Goal: Obtain resource: Obtain resource

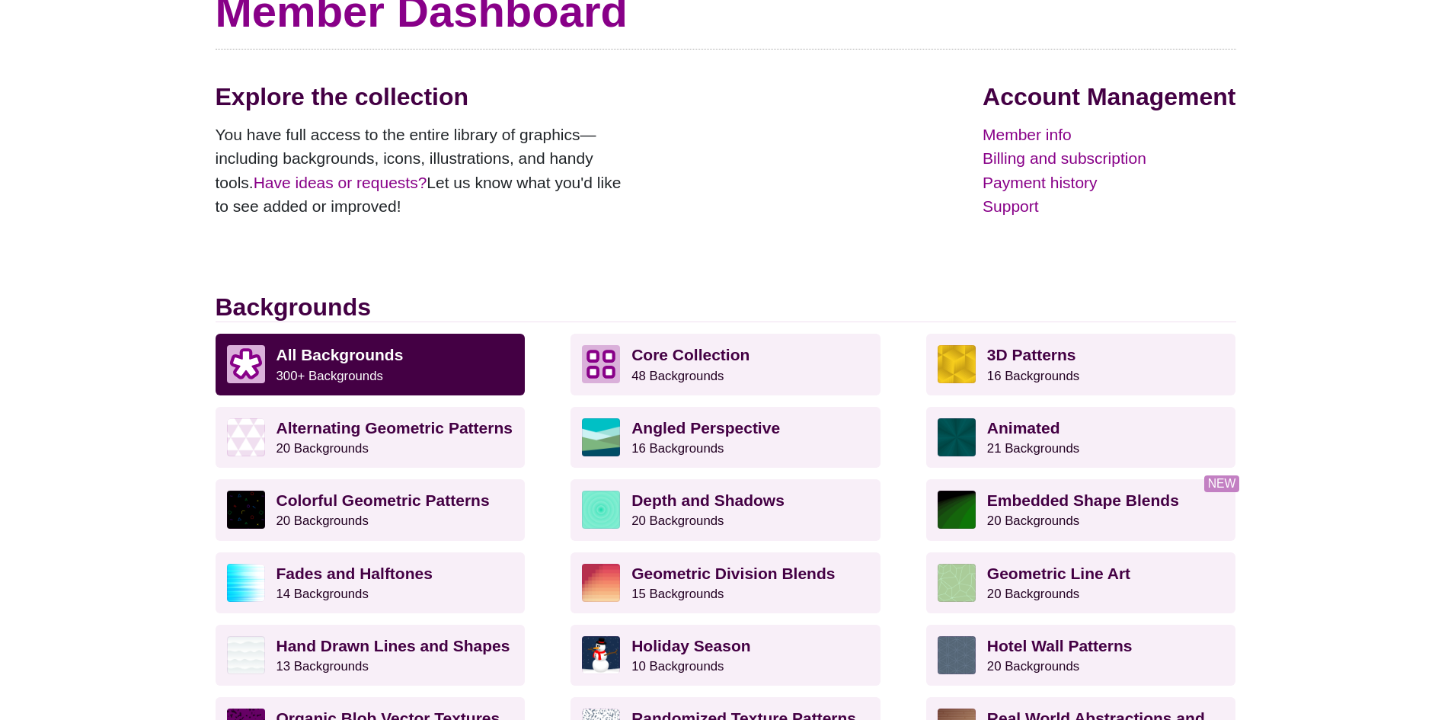
scroll to position [228, 0]
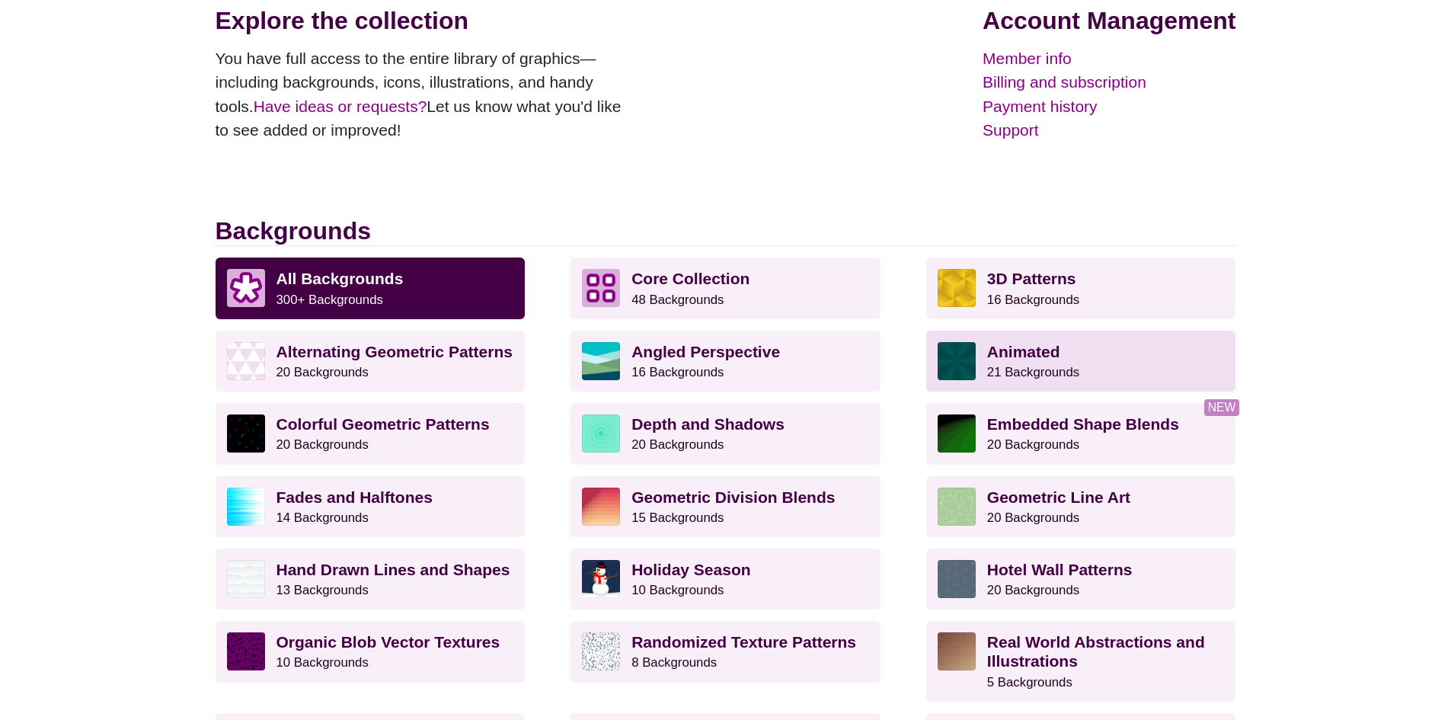
click at [1075, 377] on small "21 Backgrounds" at bounding box center [1033, 372] width 92 height 14
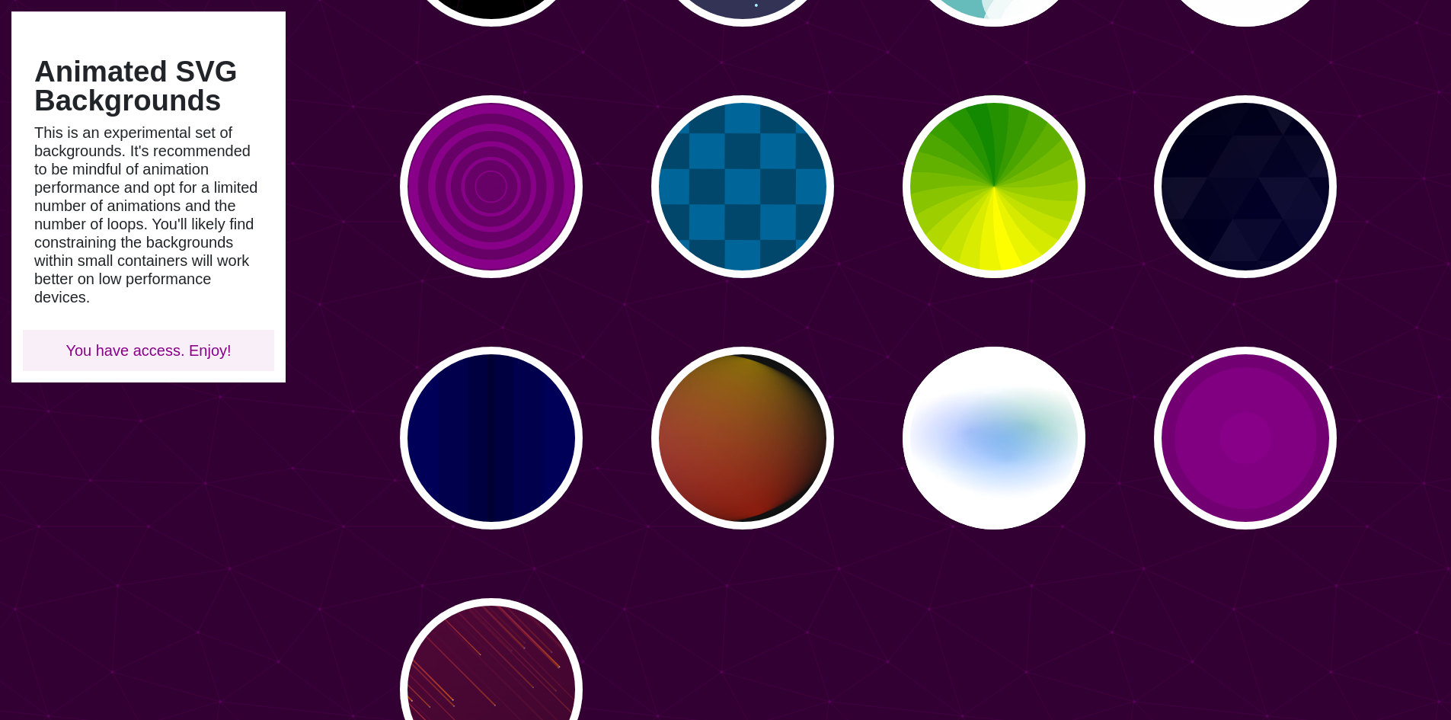
scroll to position [762, 0]
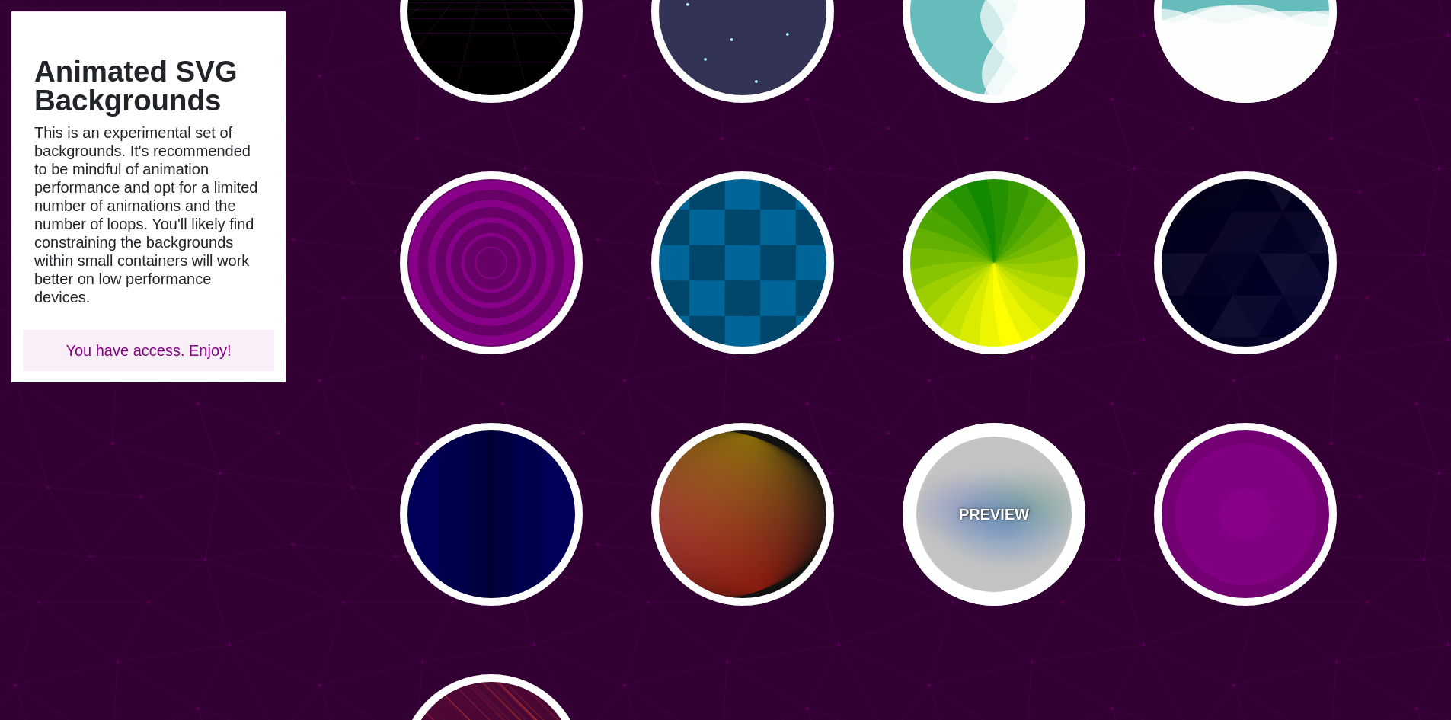
click at [991, 500] on div "PREVIEW" at bounding box center [993, 514] width 183 height 183
type input "#FFFFFF"
type input "#AA00FF"
type input "#0088FF"
type input "#008800"
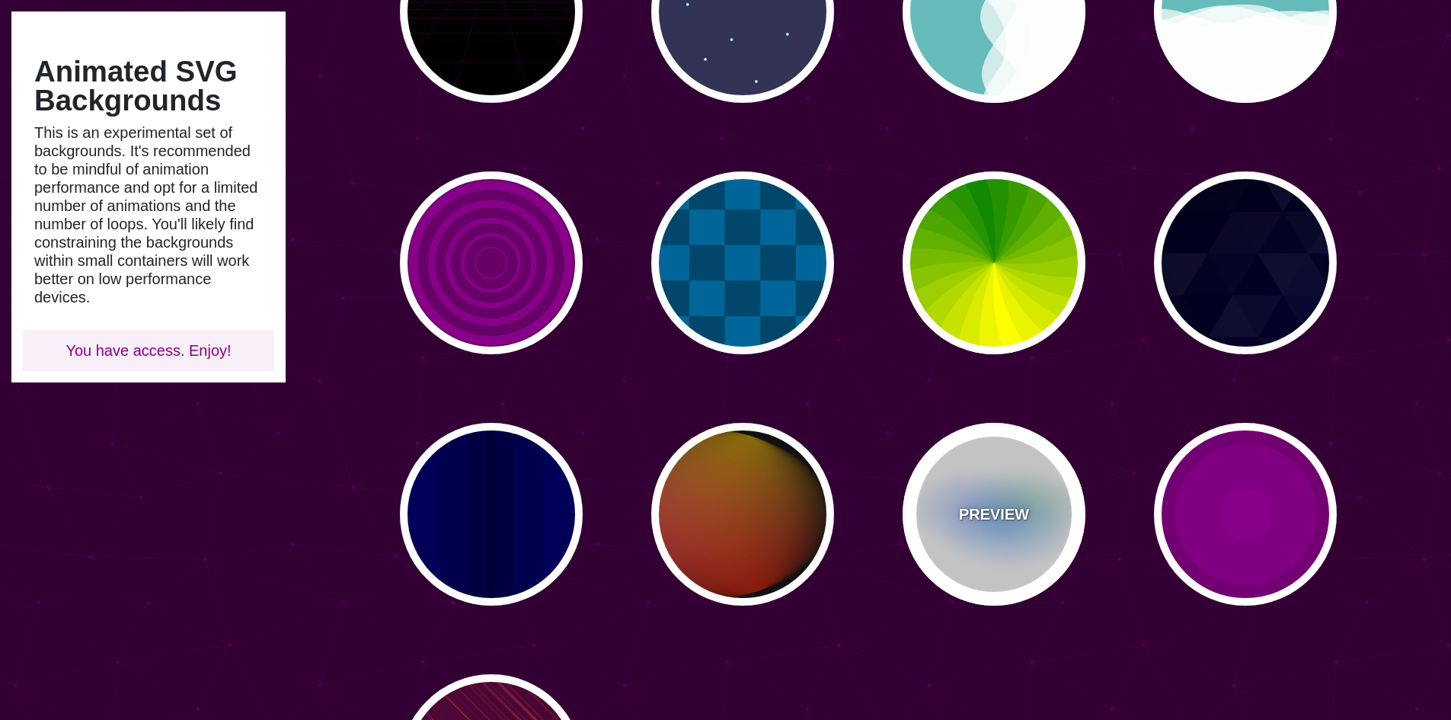
type input "8"
type input "24"
type input "999"
type input "0.5"
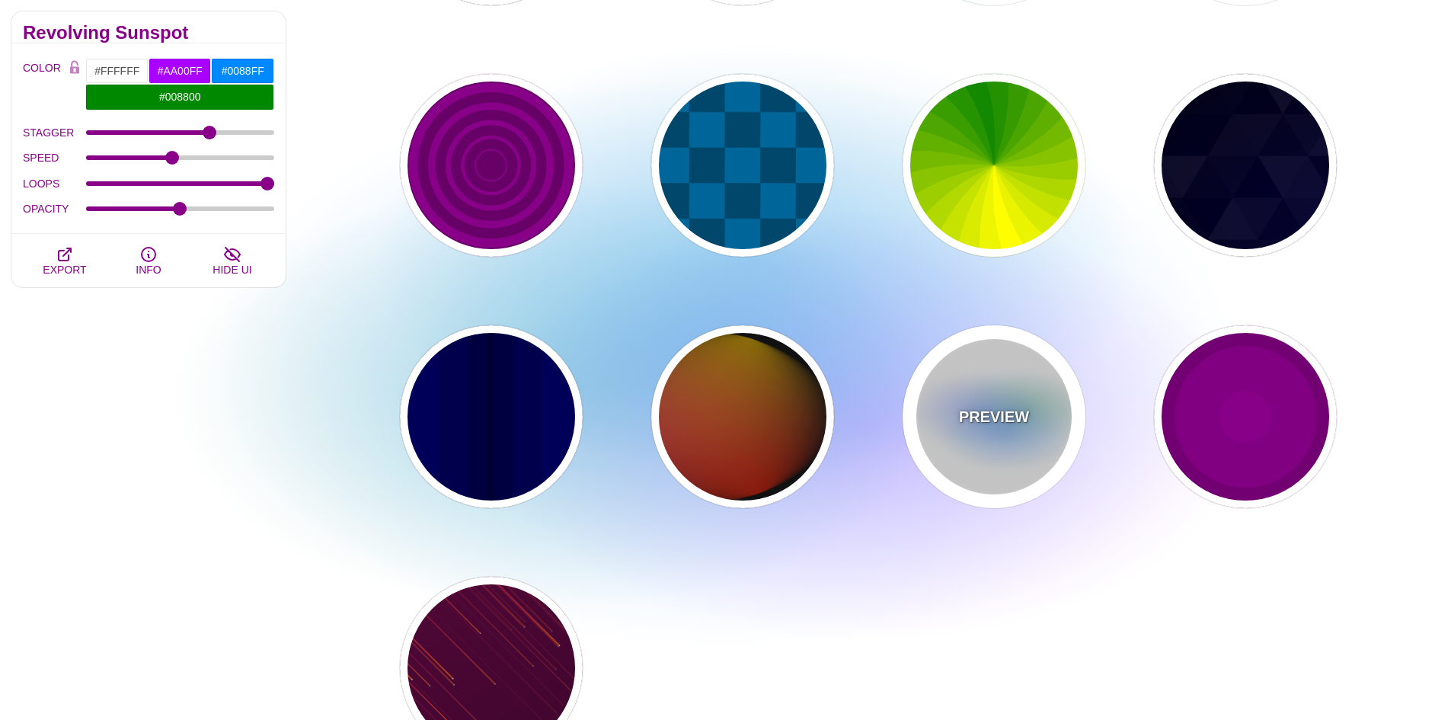
scroll to position [914, 0]
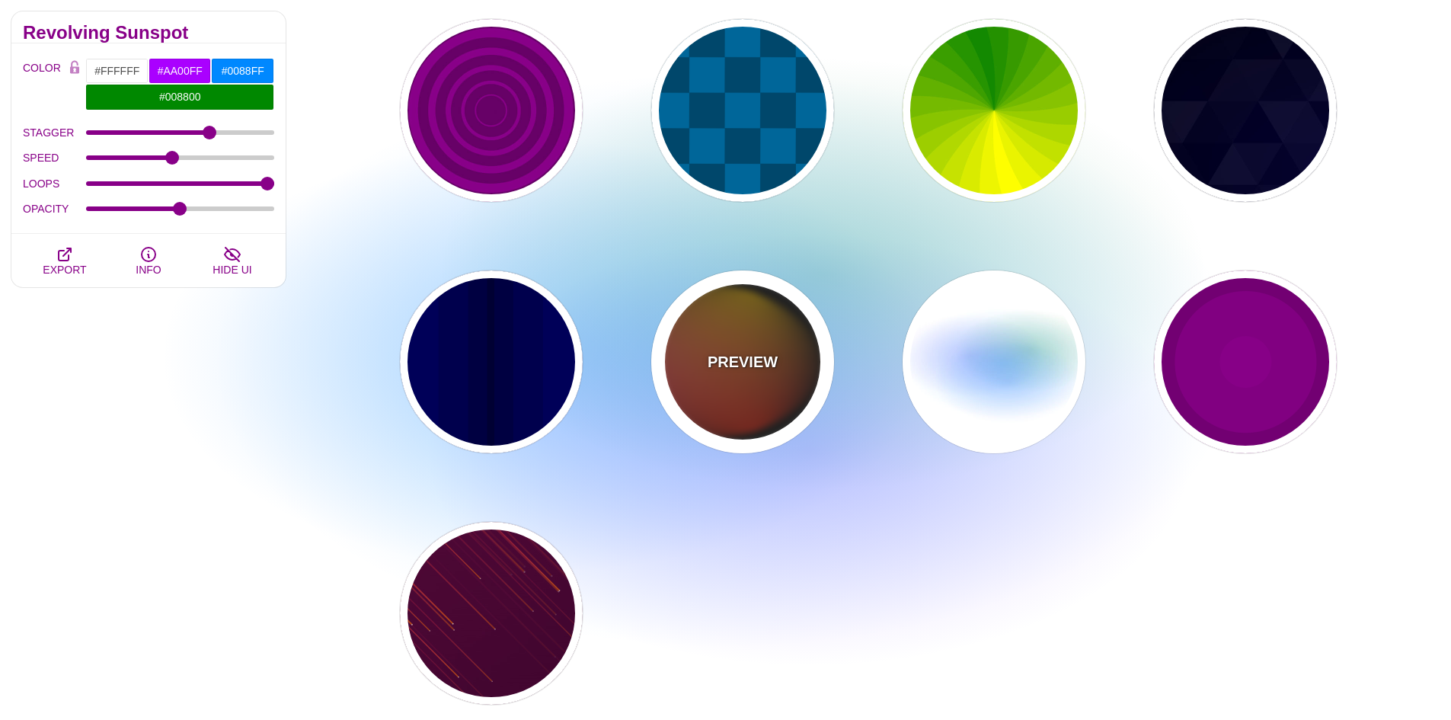
click at [745, 408] on div "PREVIEW" at bounding box center [742, 361] width 183 height 183
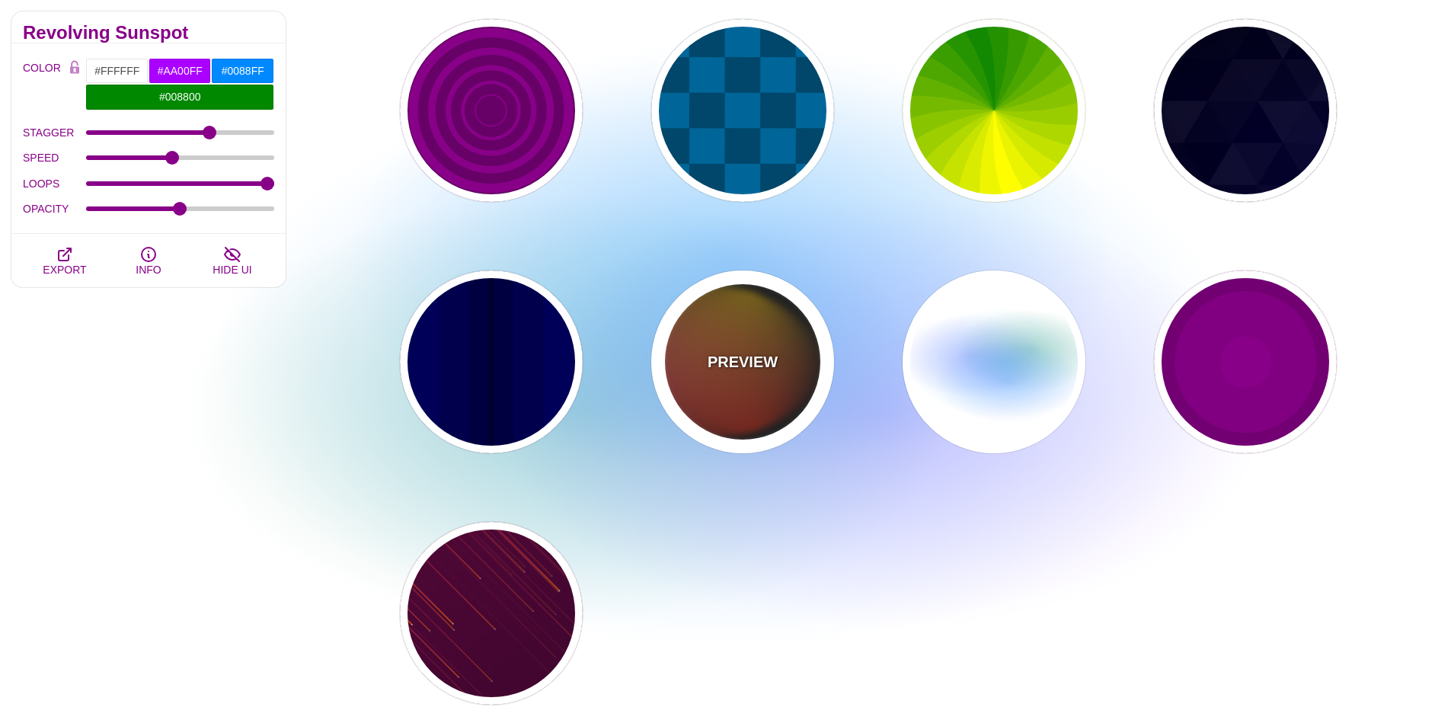
type input "#111111"
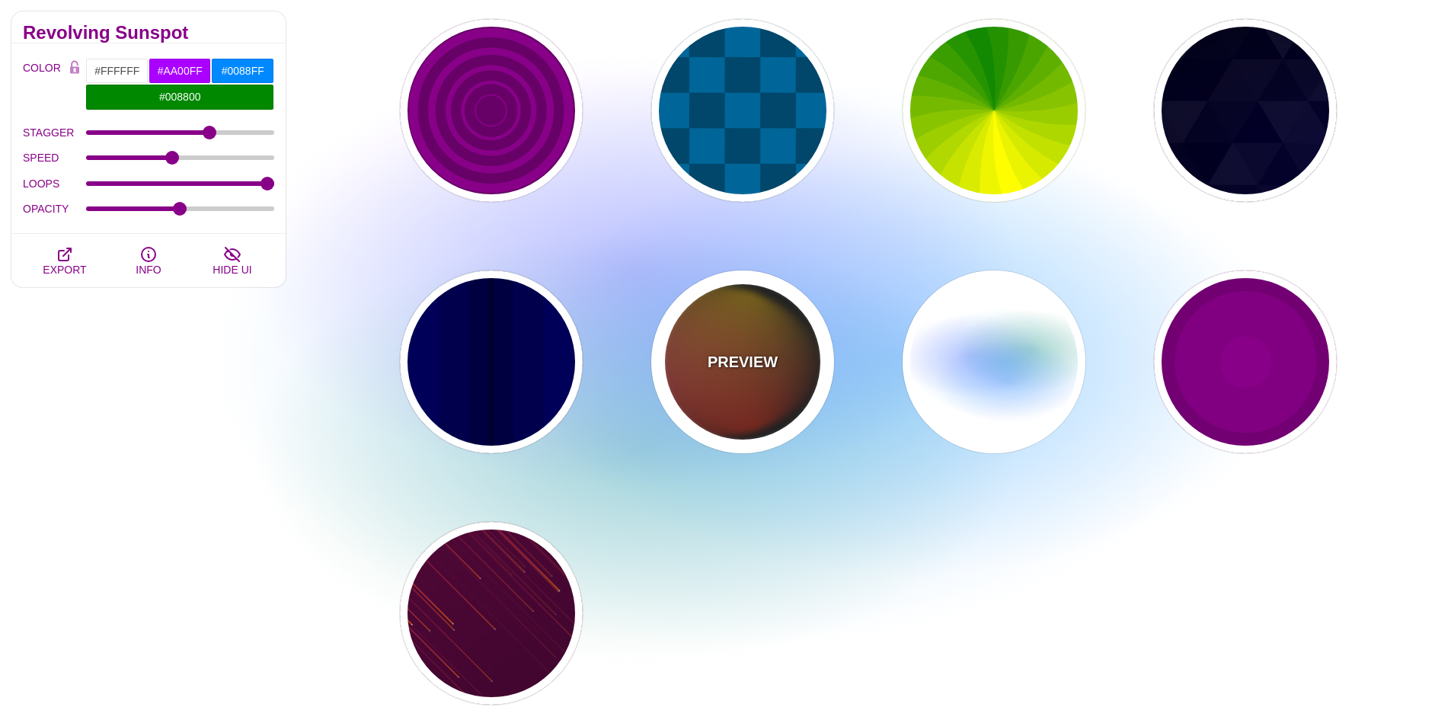
type input "#FF00FF"
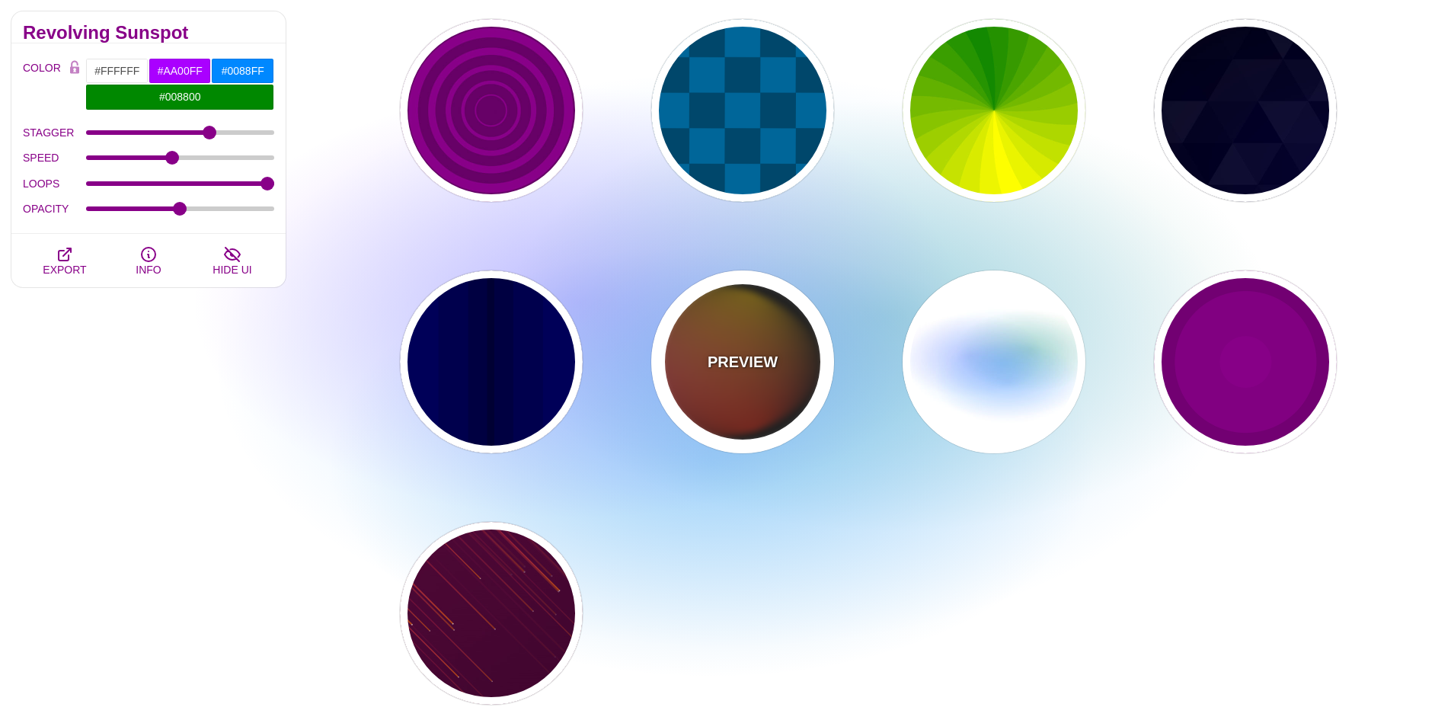
type input "#FFCC00"
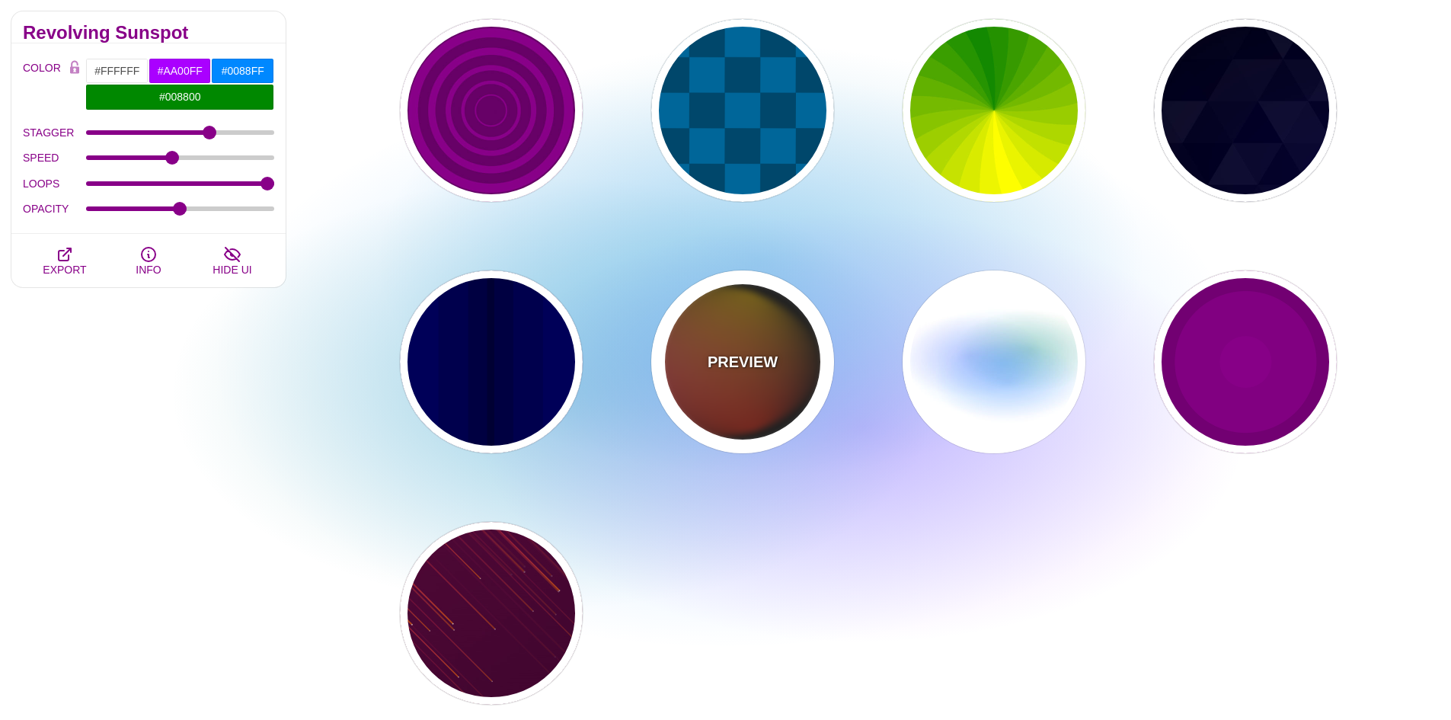
type input "#FF2200"
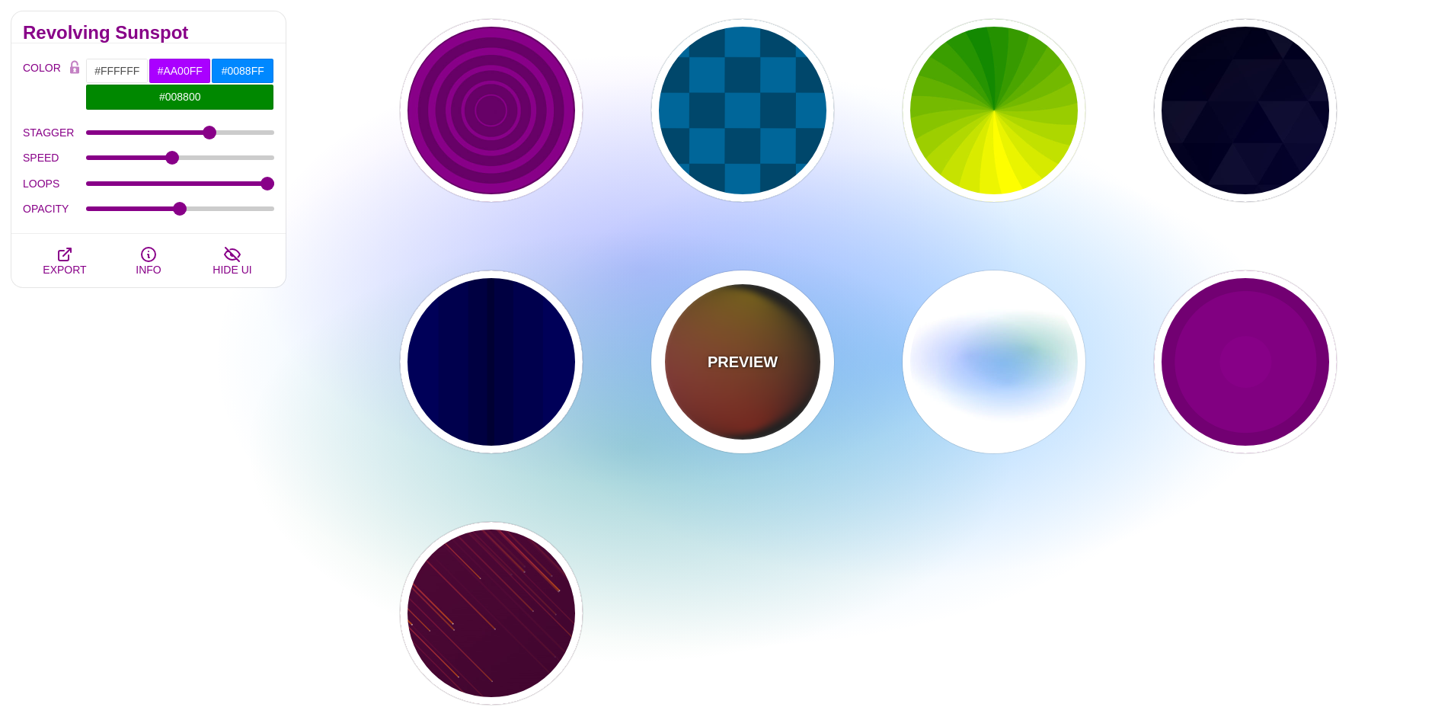
type input "4"
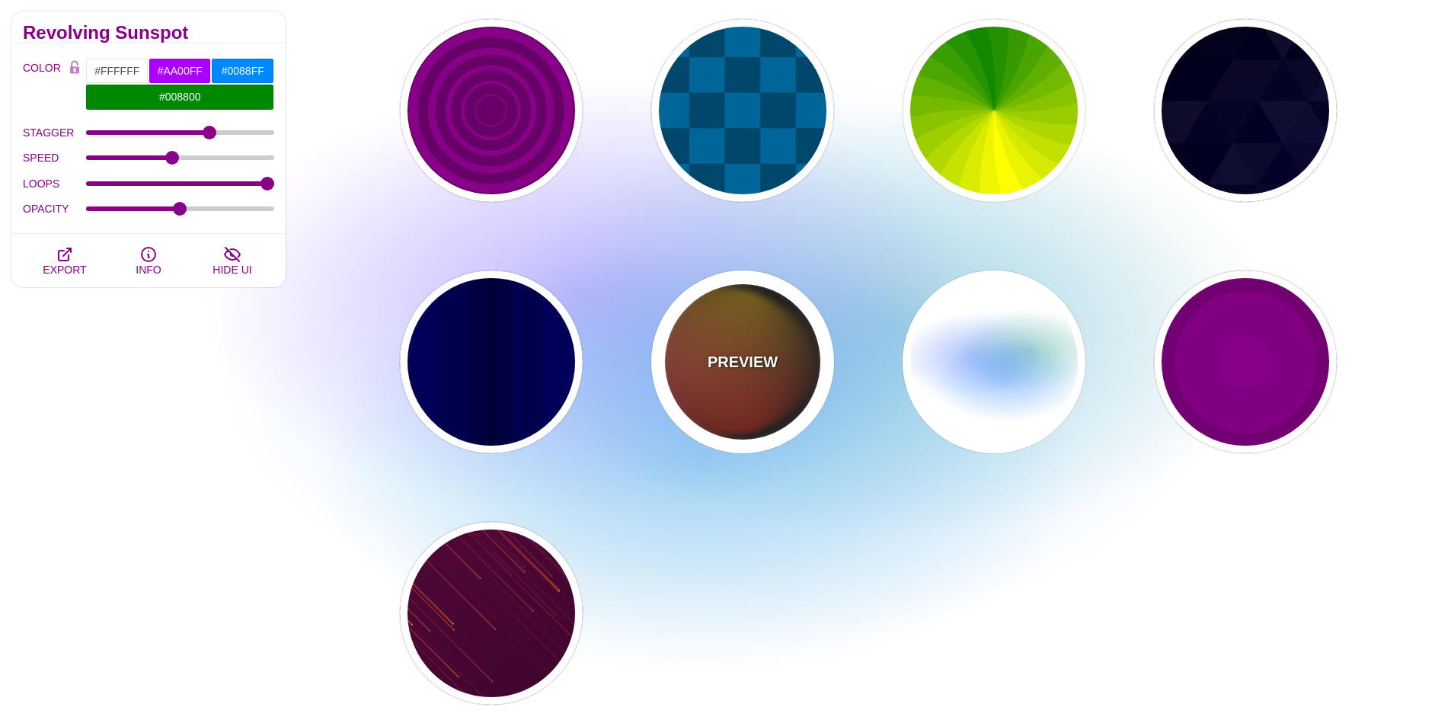
type input "12"
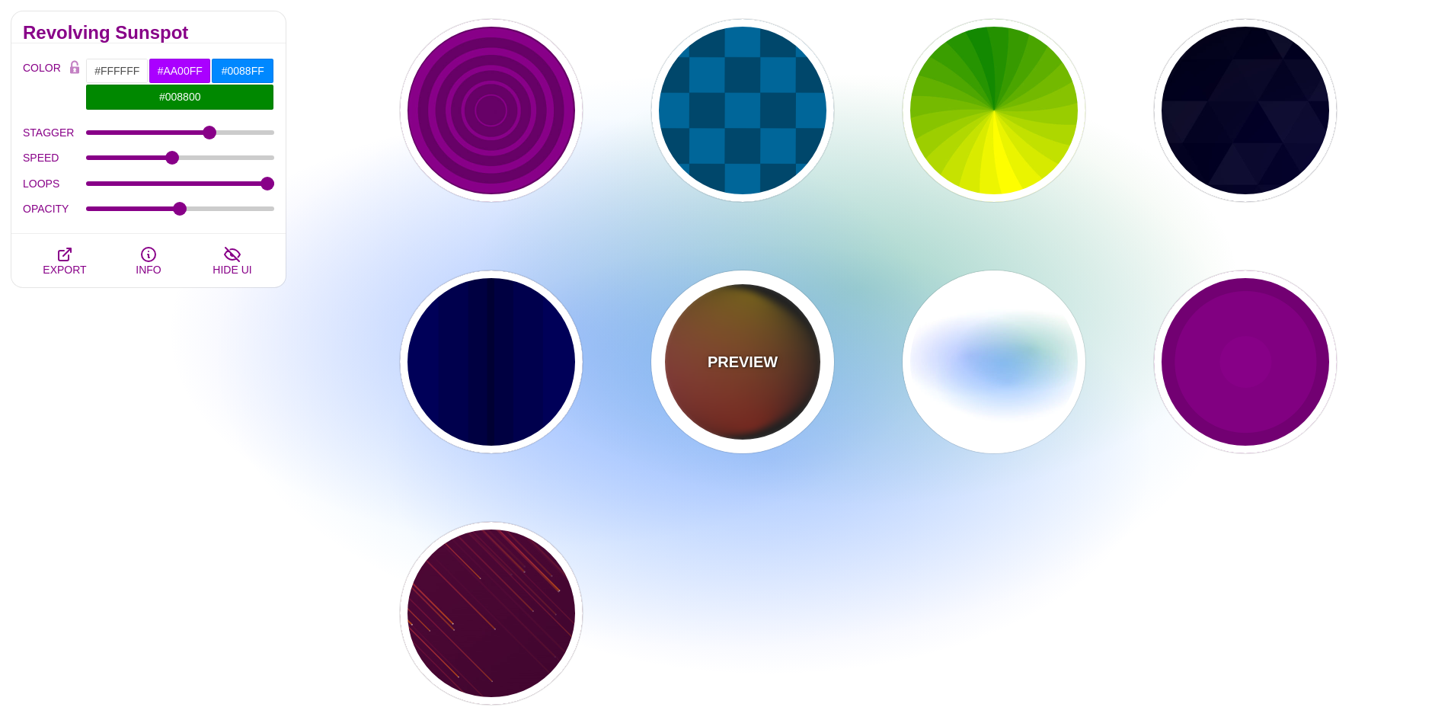
type input "1"
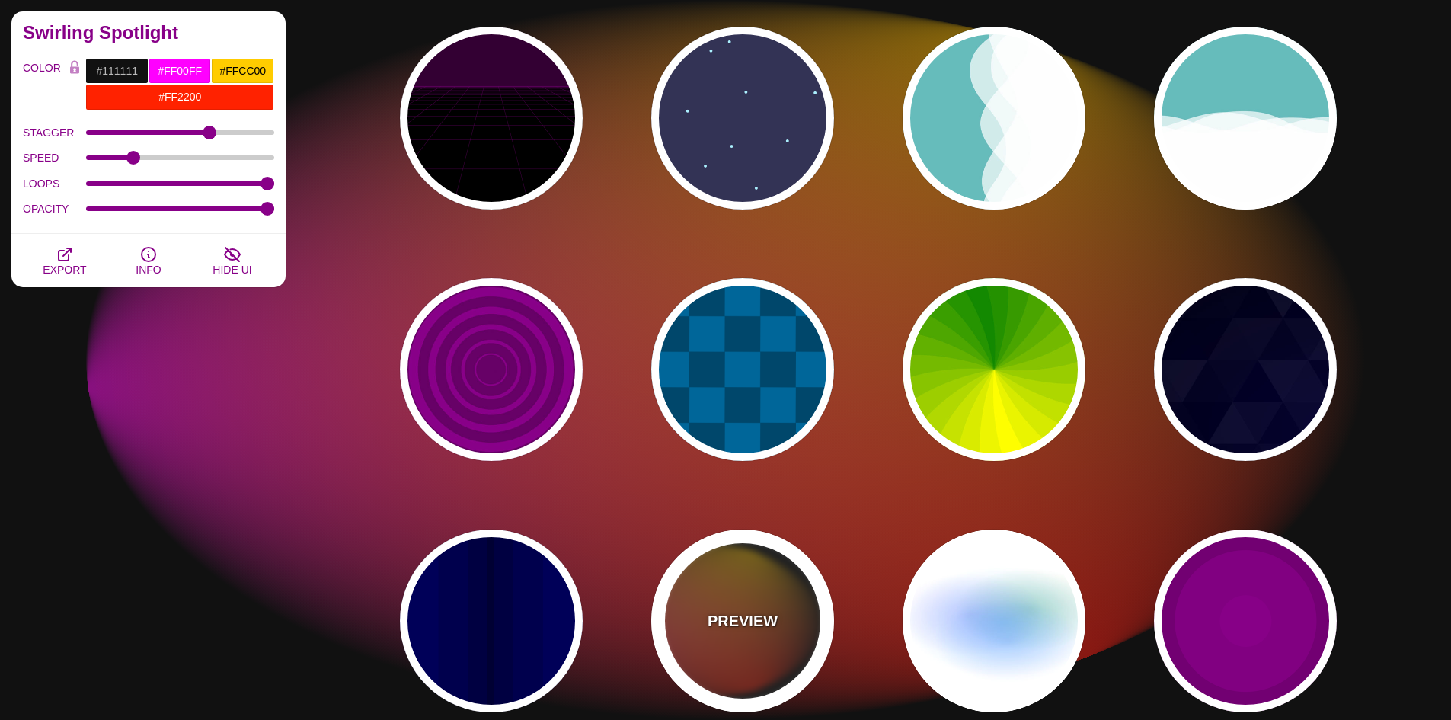
scroll to position [533, 0]
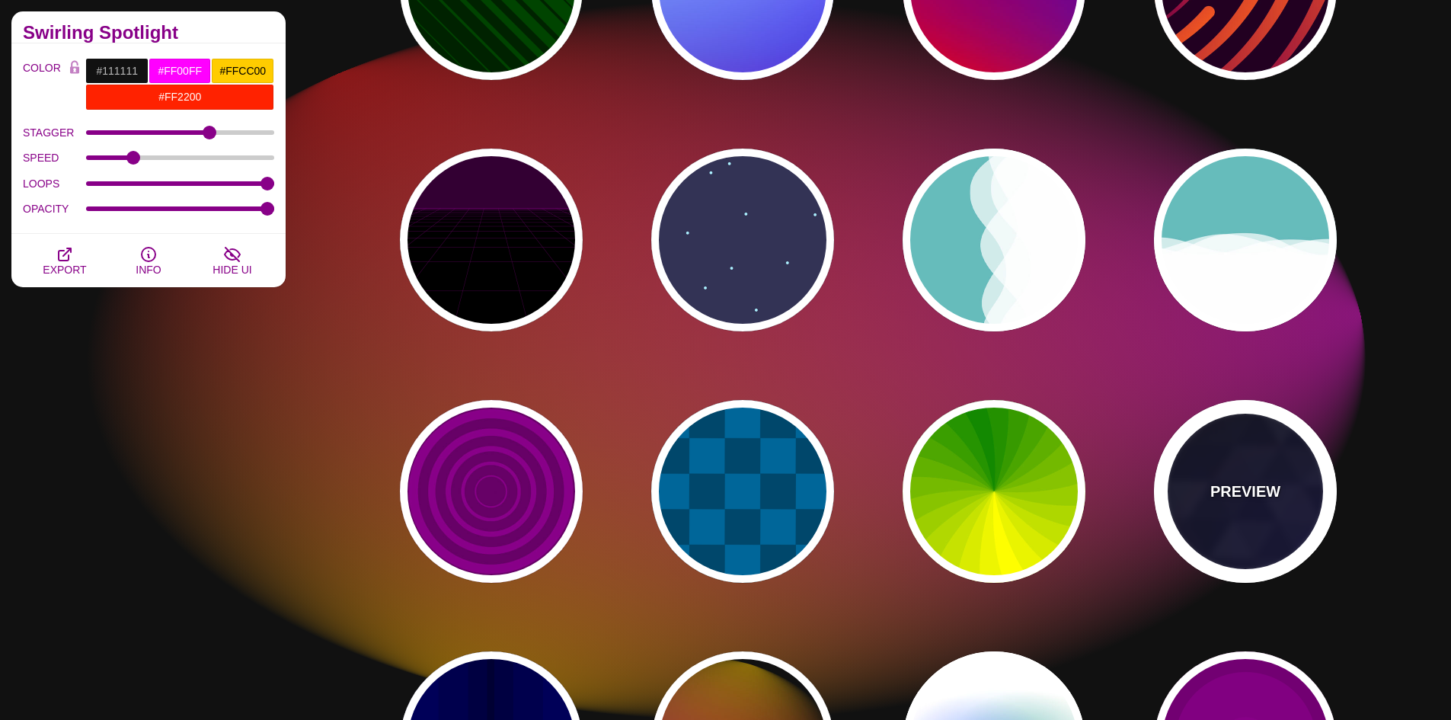
click at [1212, 461] on div "PREVIEW" at bounding box center [1245, 491] width 183 height 183
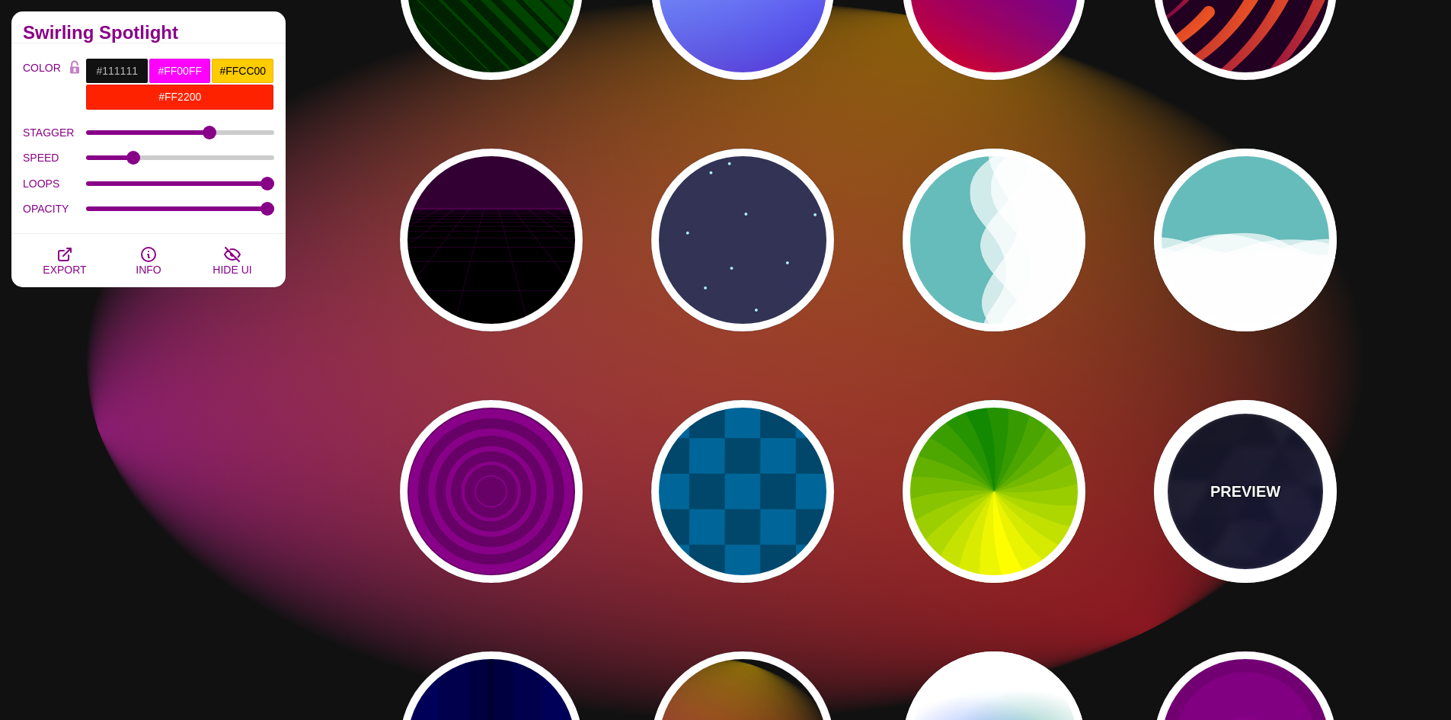
type input "#000000"
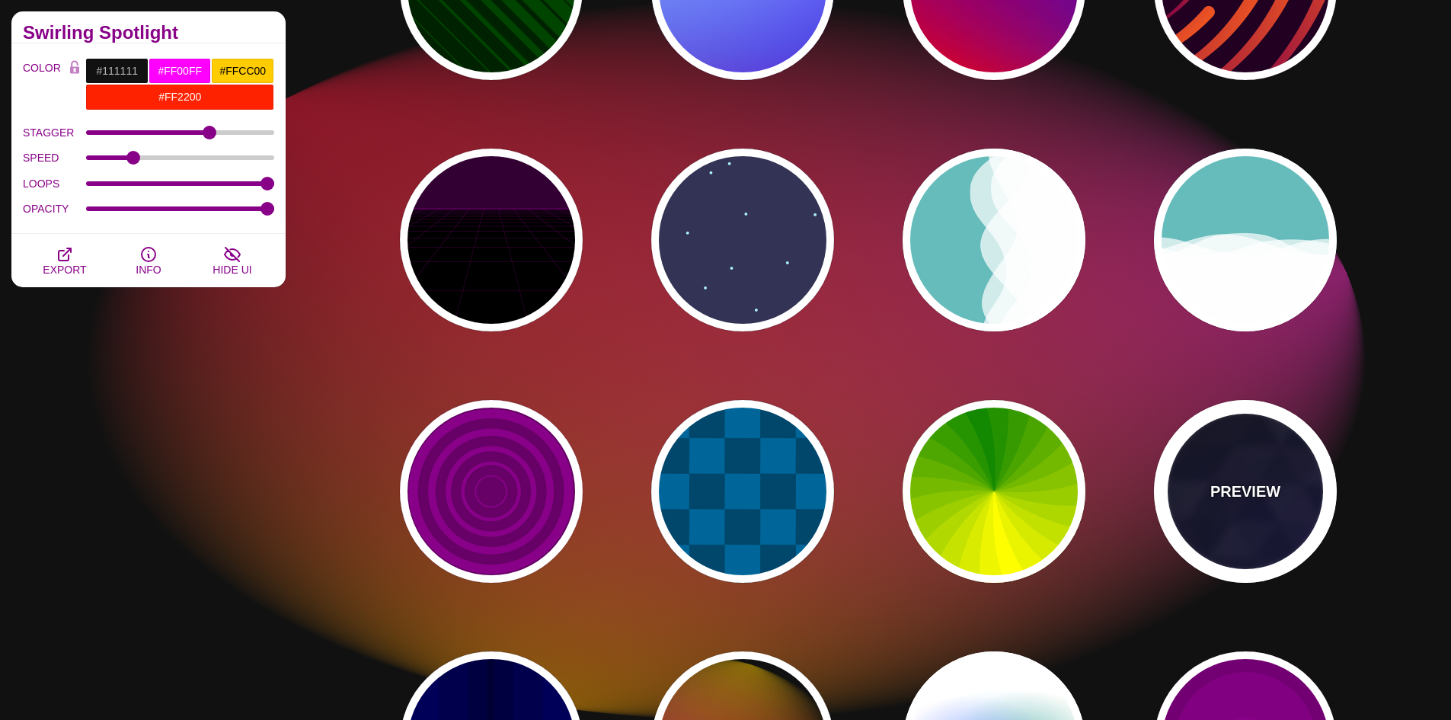
type input "#880088"
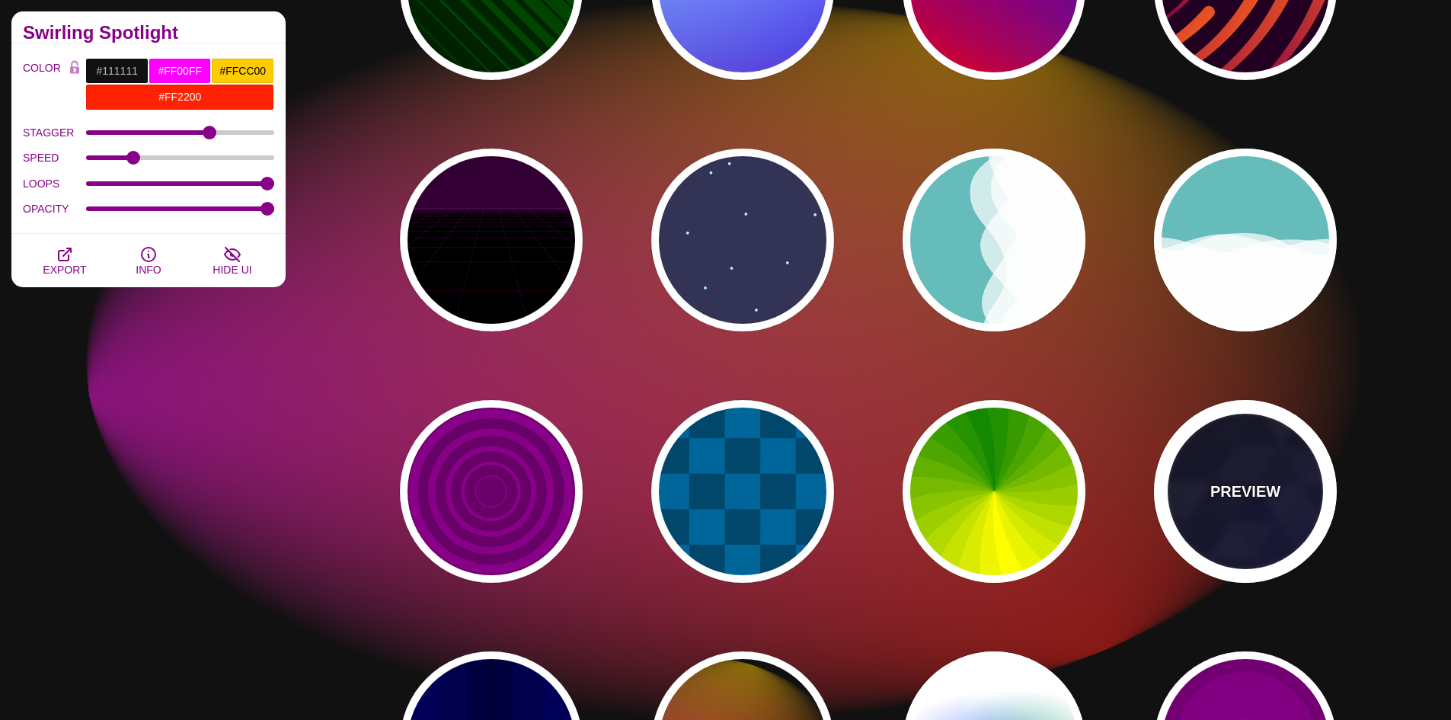
type input "#0000FF"
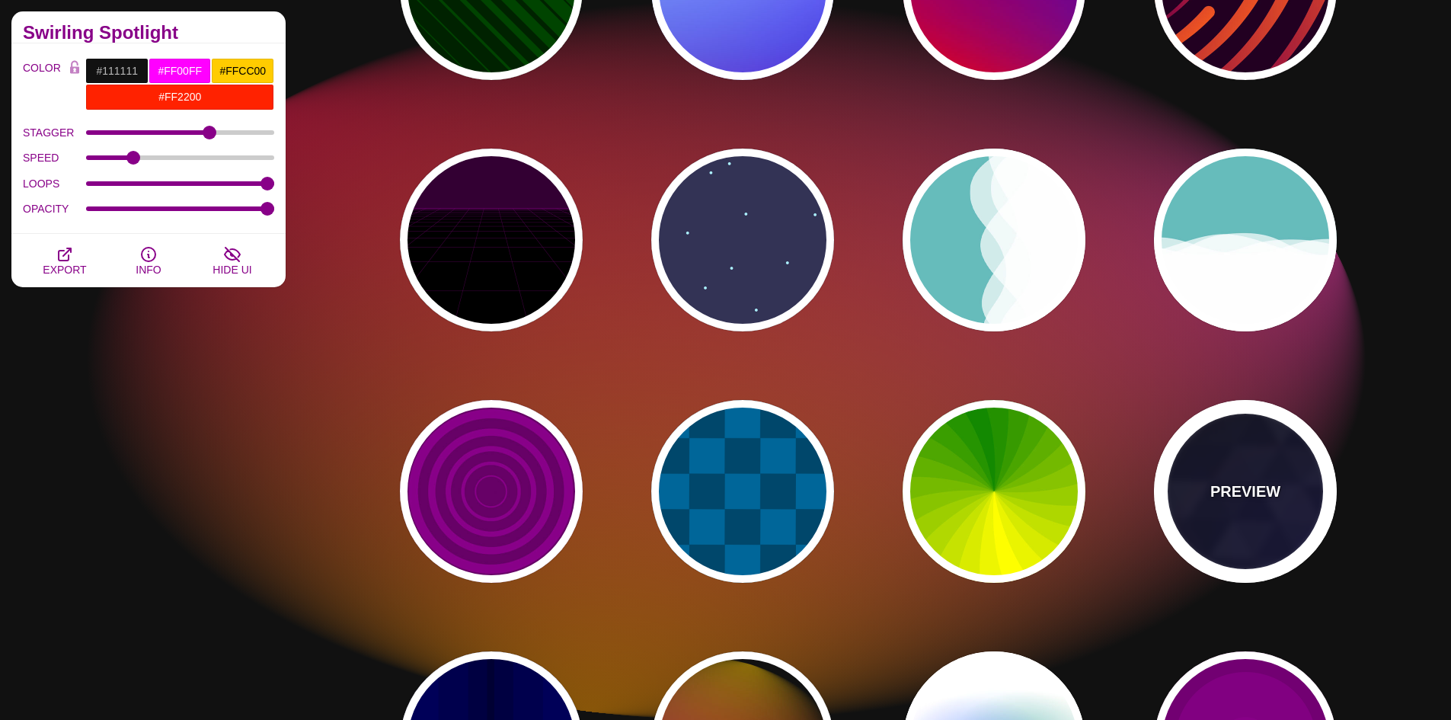
type input "#006600"
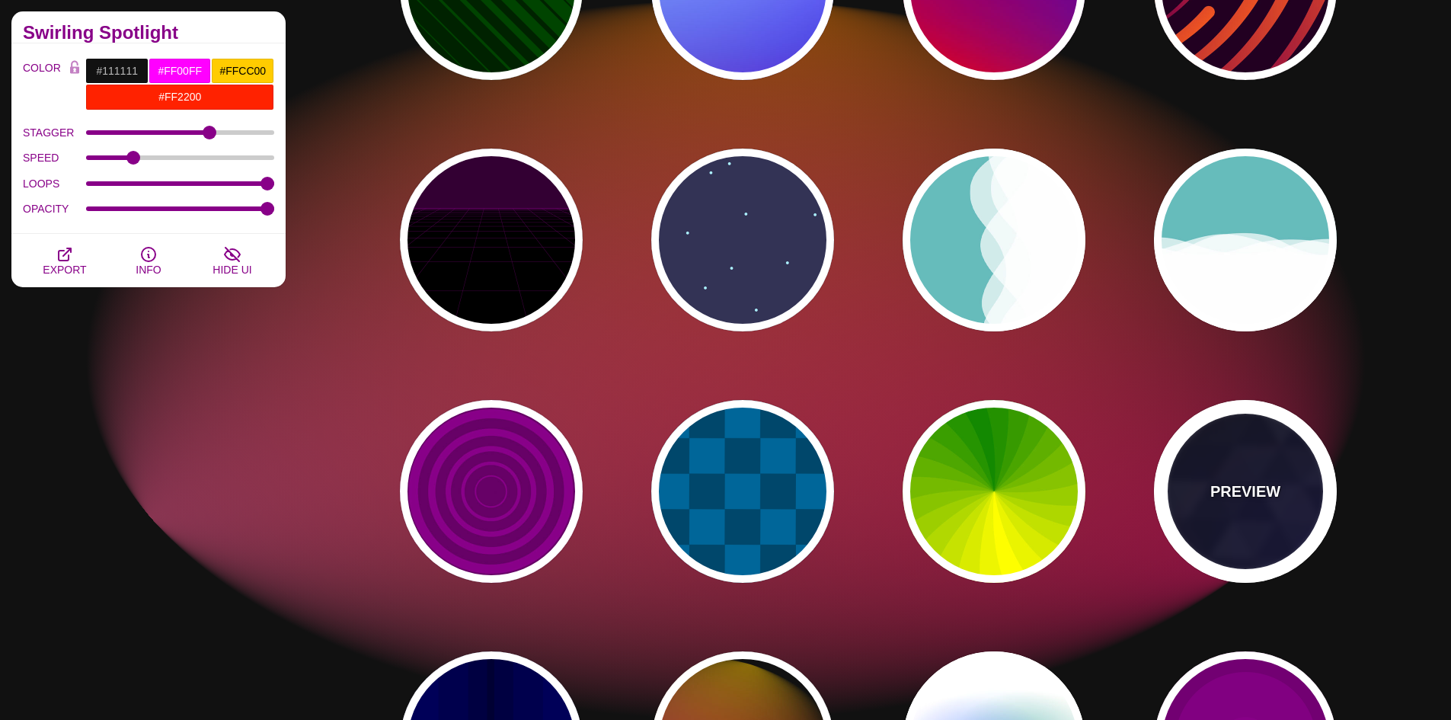
type input "0"
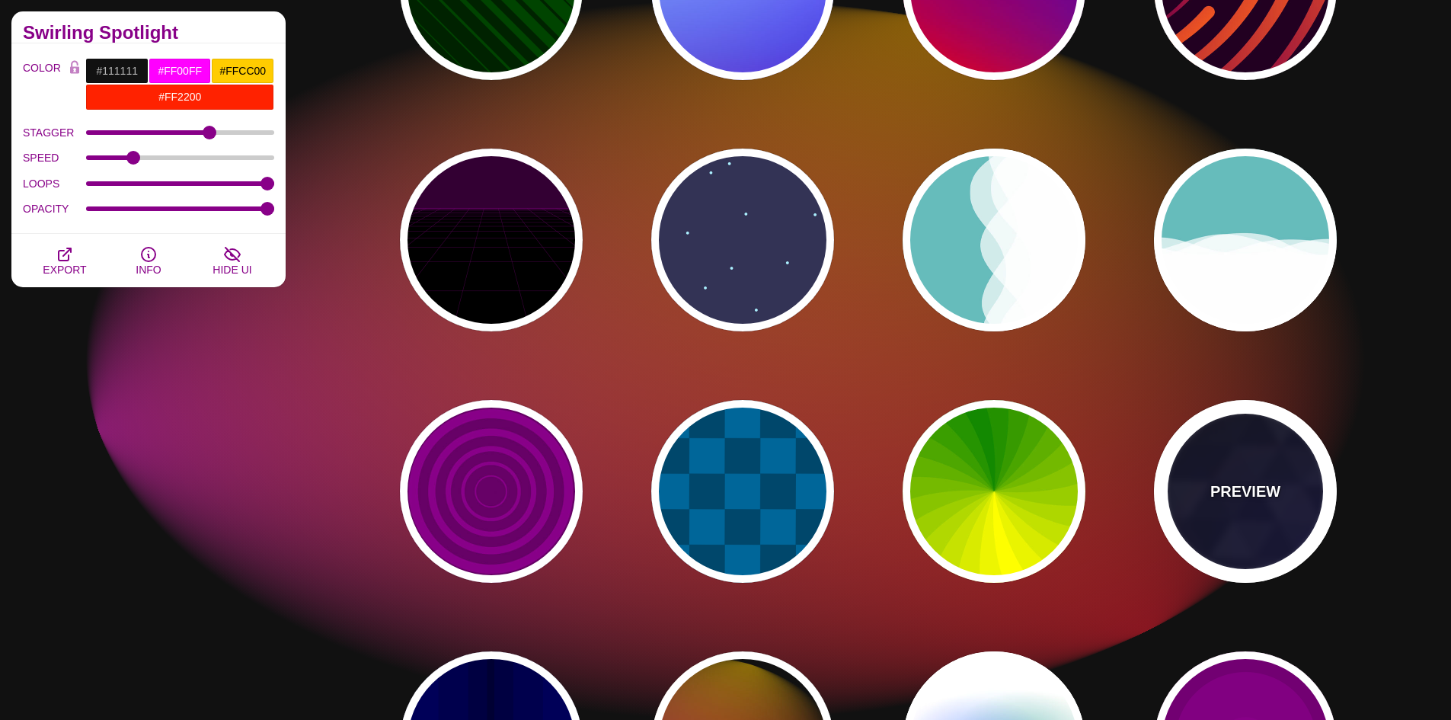
type input "0.4"
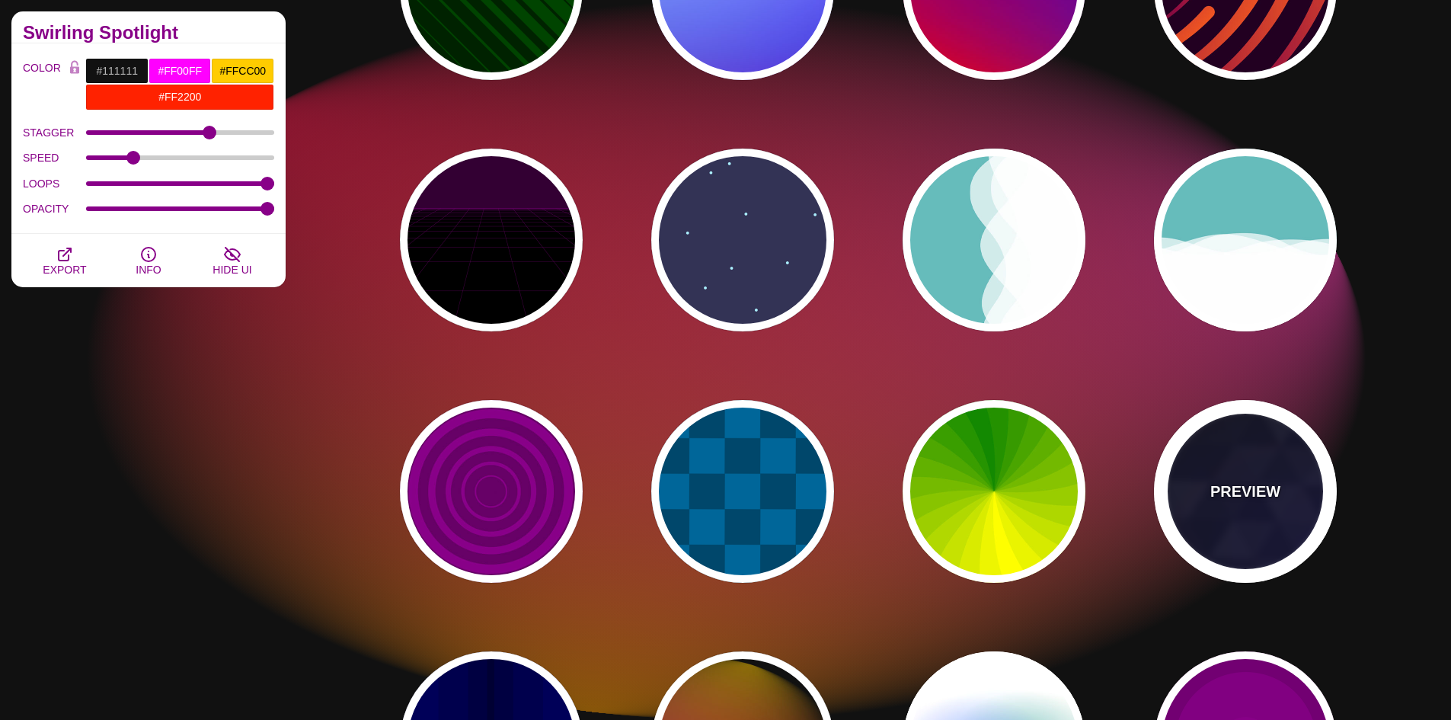
type input "5"
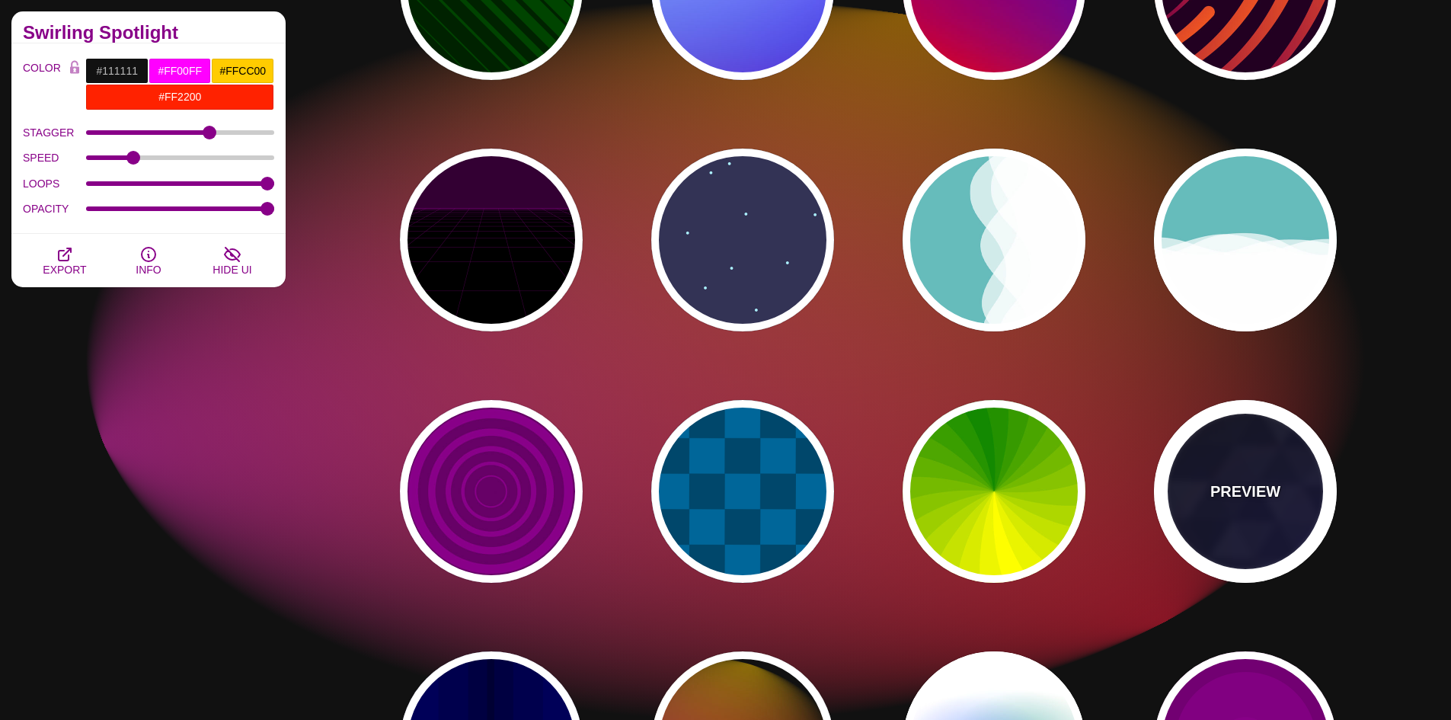
type input "15"
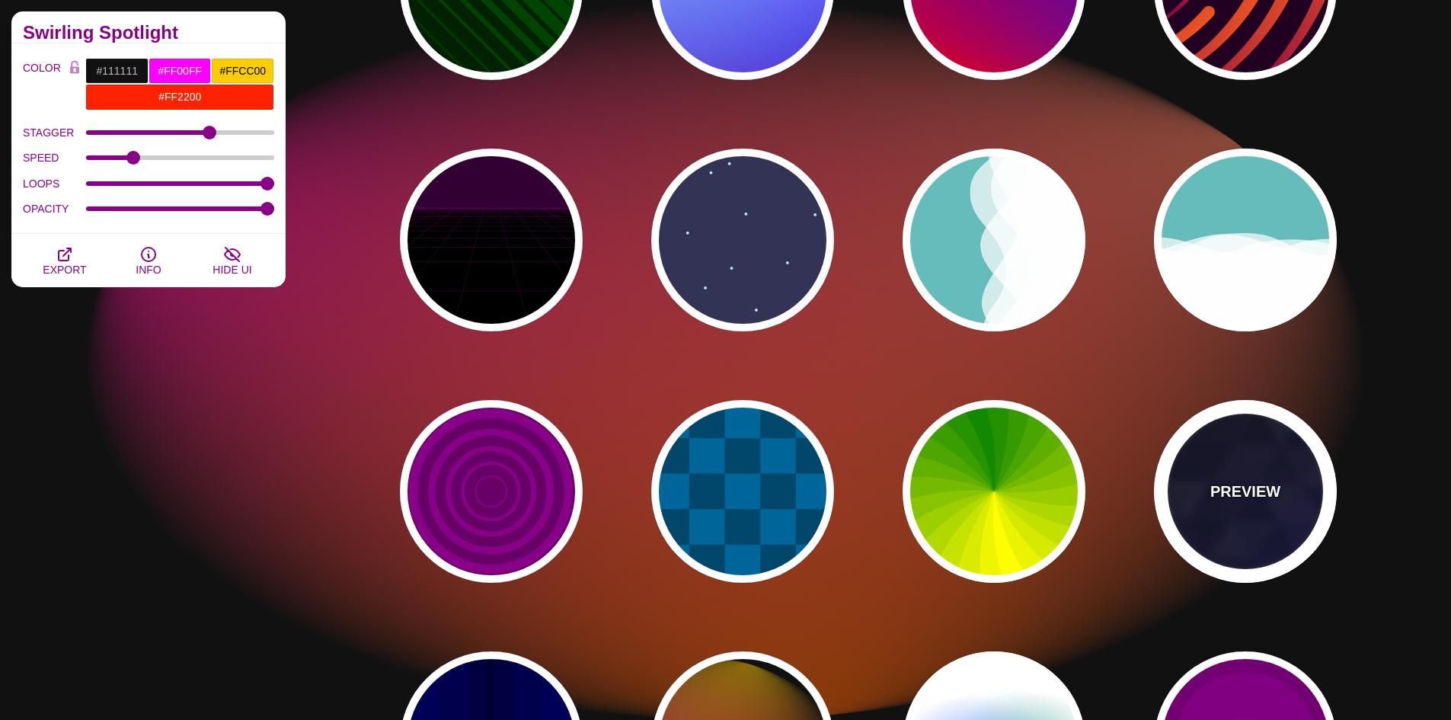
type input "0.2"
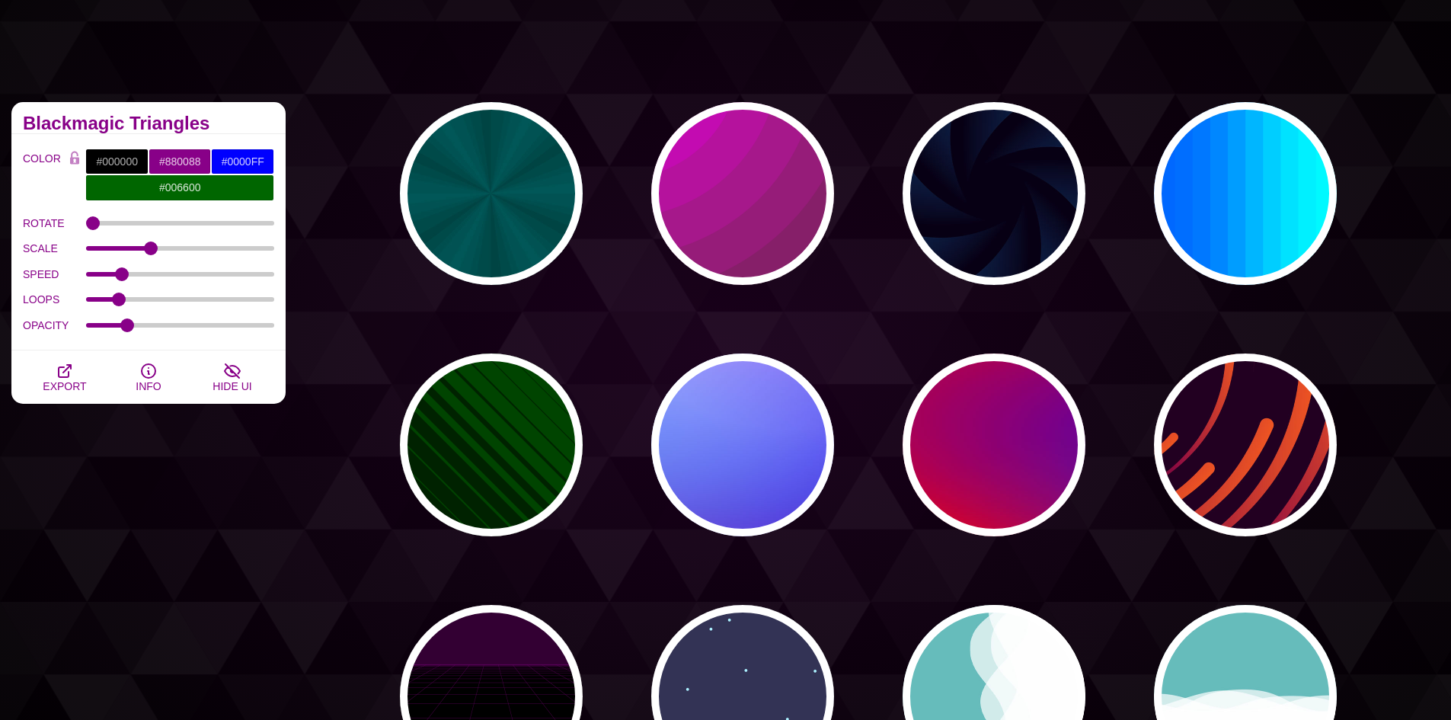
scroll to position [76, 0]
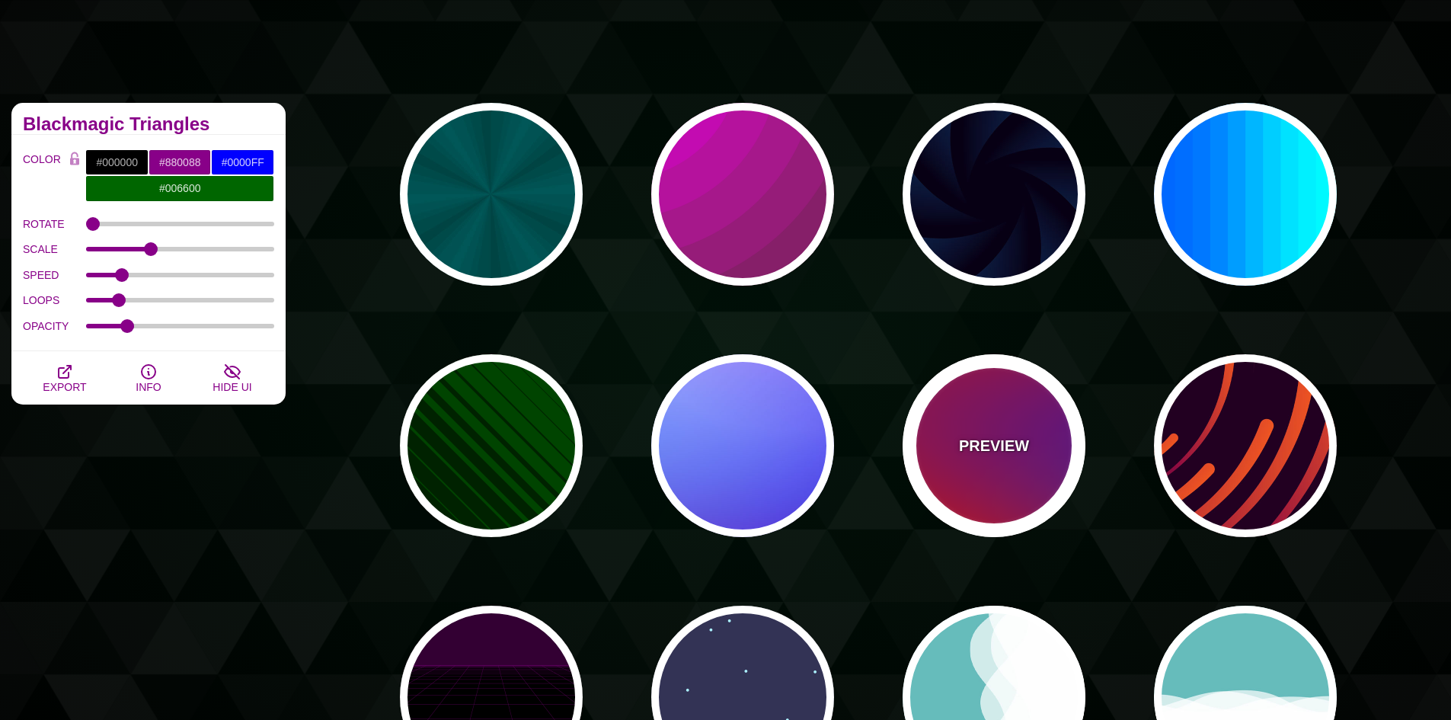
click at [1022, 424] on div "PREVIEW" at bounding box center [993, 445] width 183 height 183
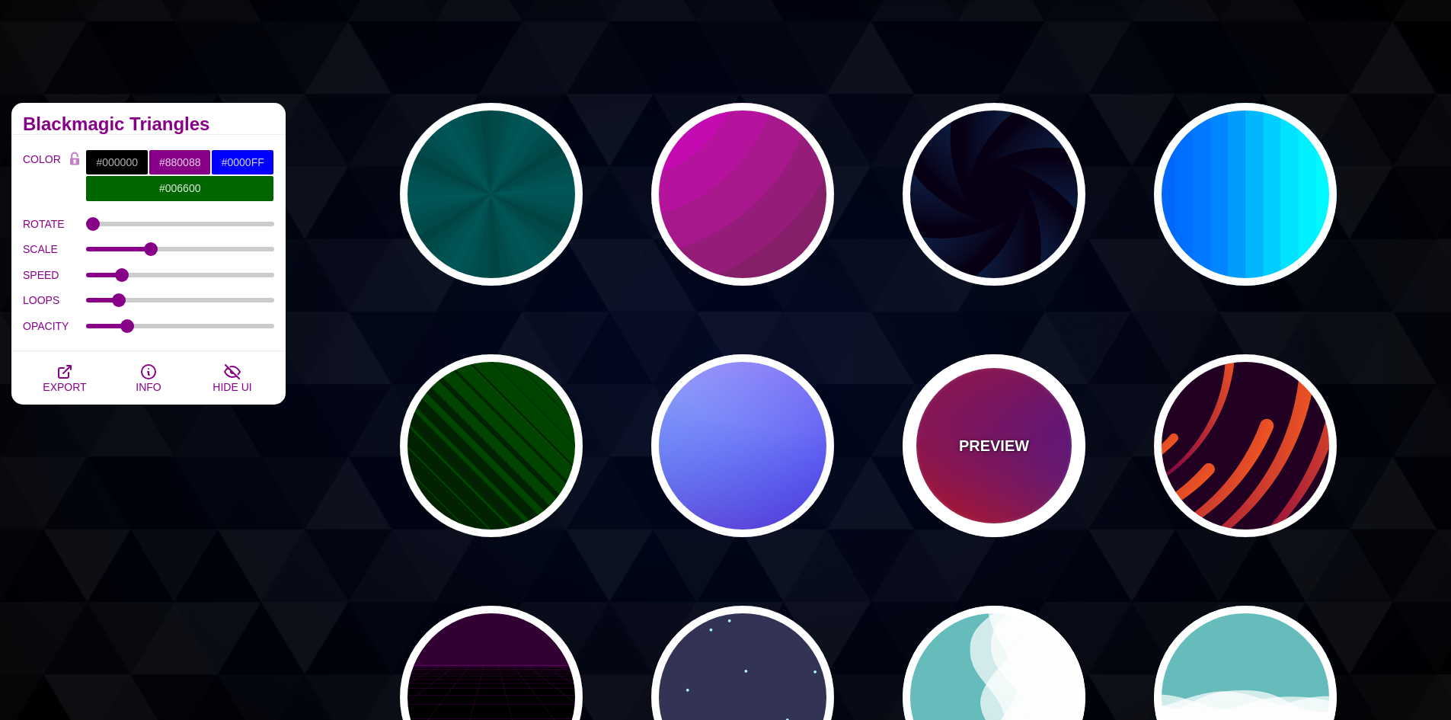
type input "#FF0000"
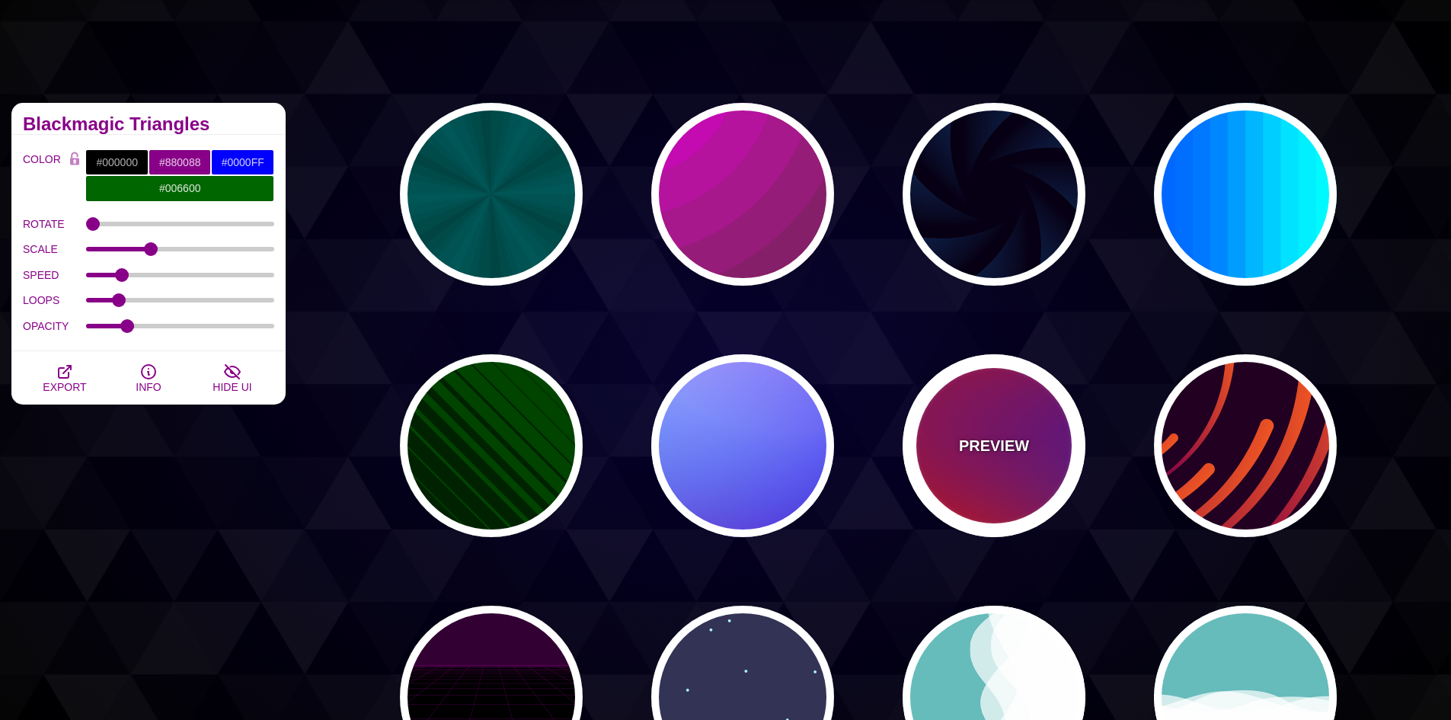
type input "#800080"
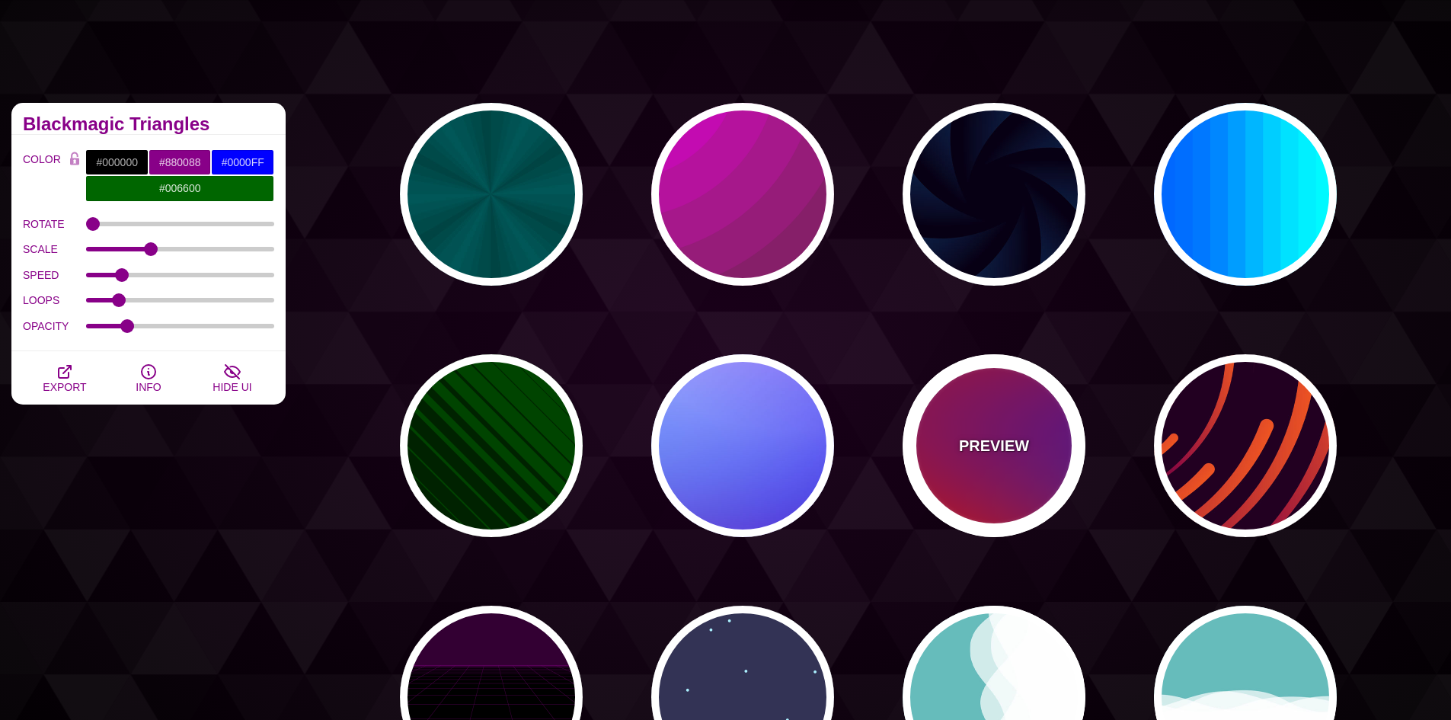
type input "#00EEBB"
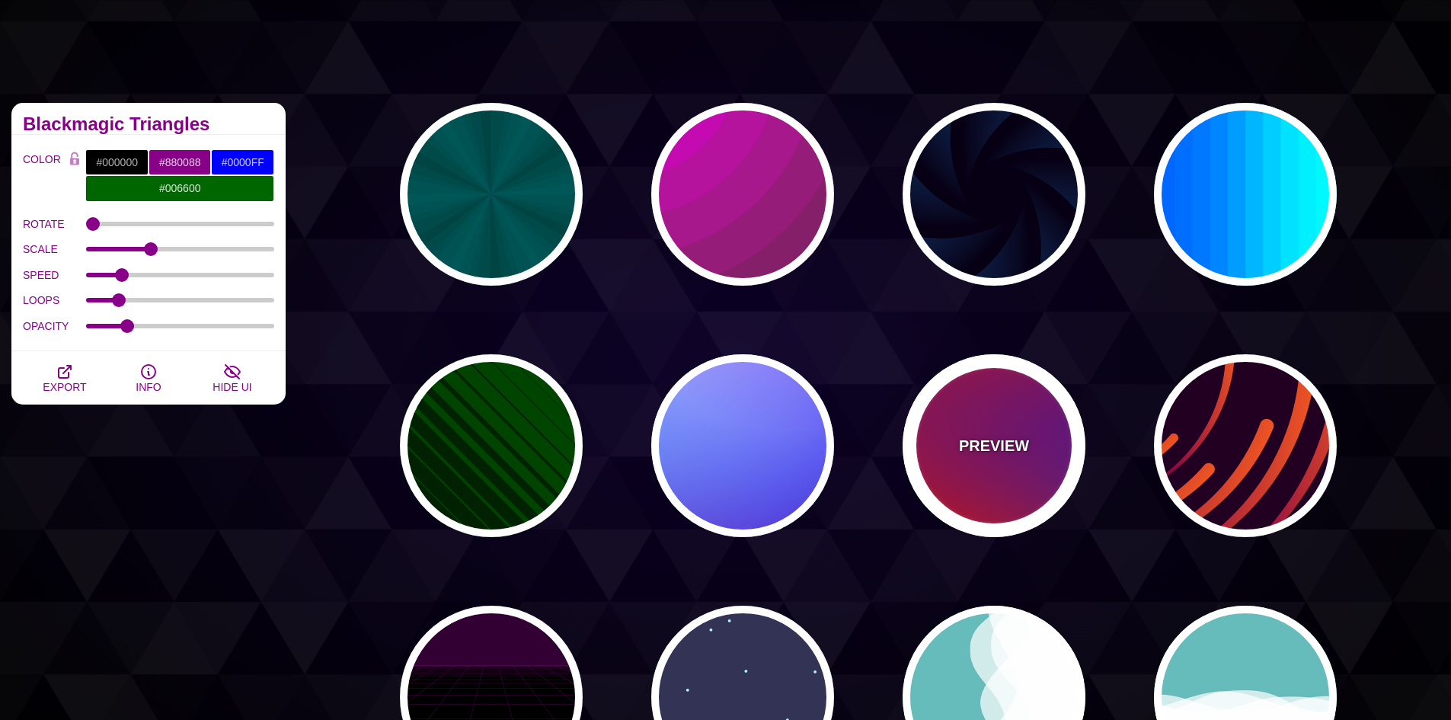
type input "#FFFF00"
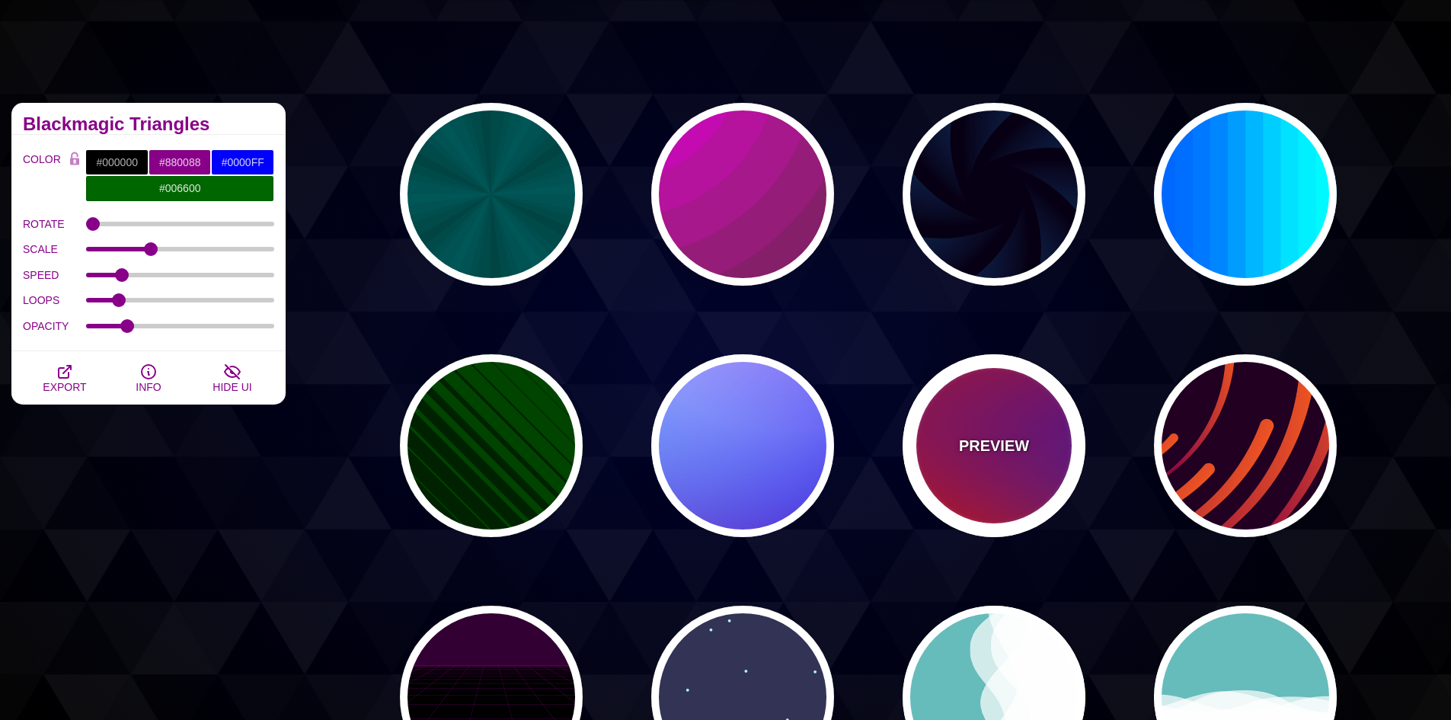
type input "#FFA500"
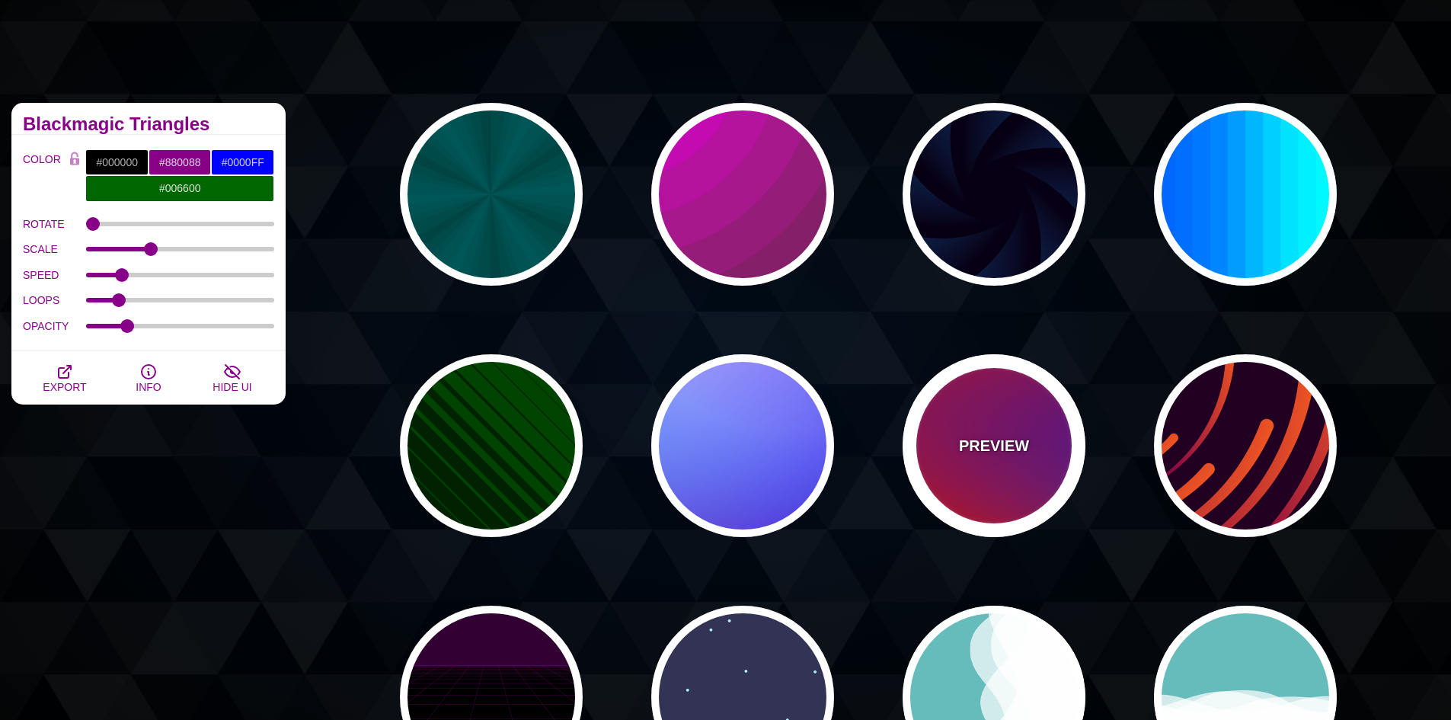
type input "1"
type input "20"
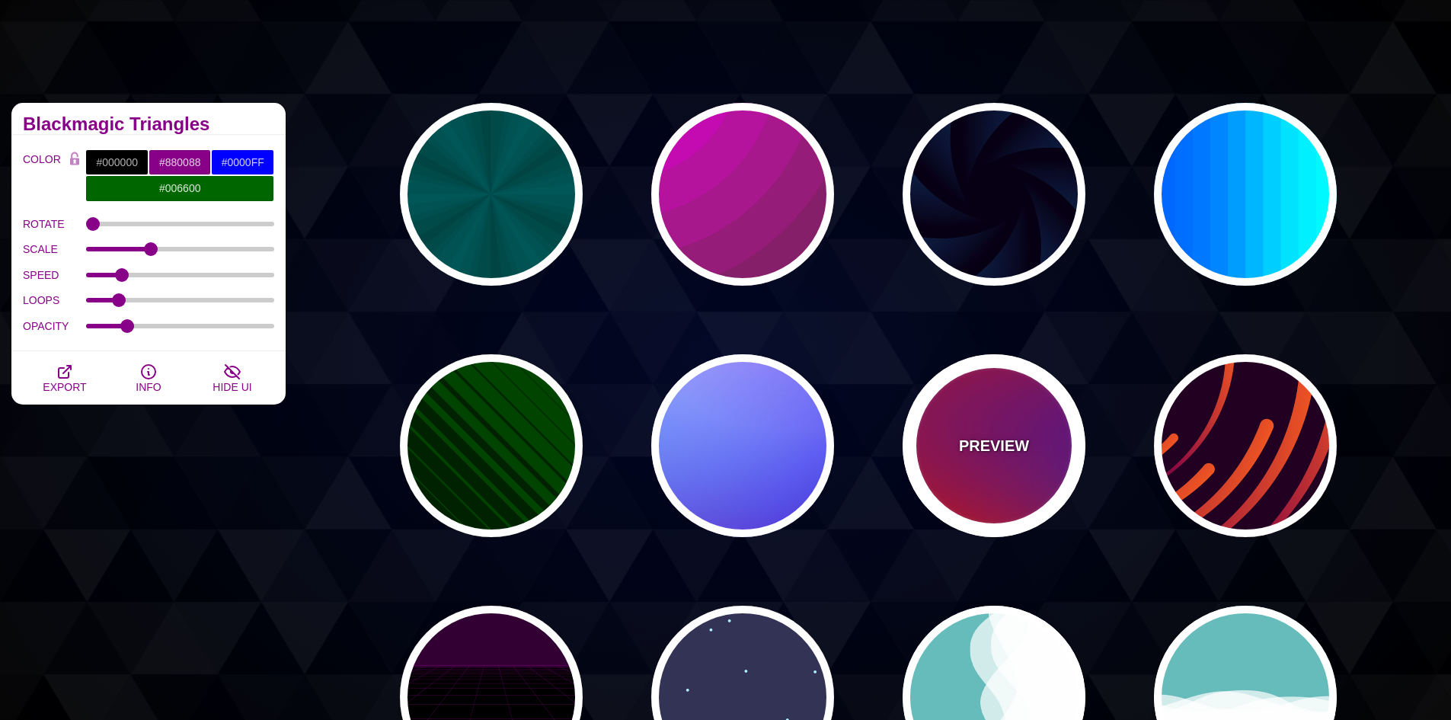
type input "0"
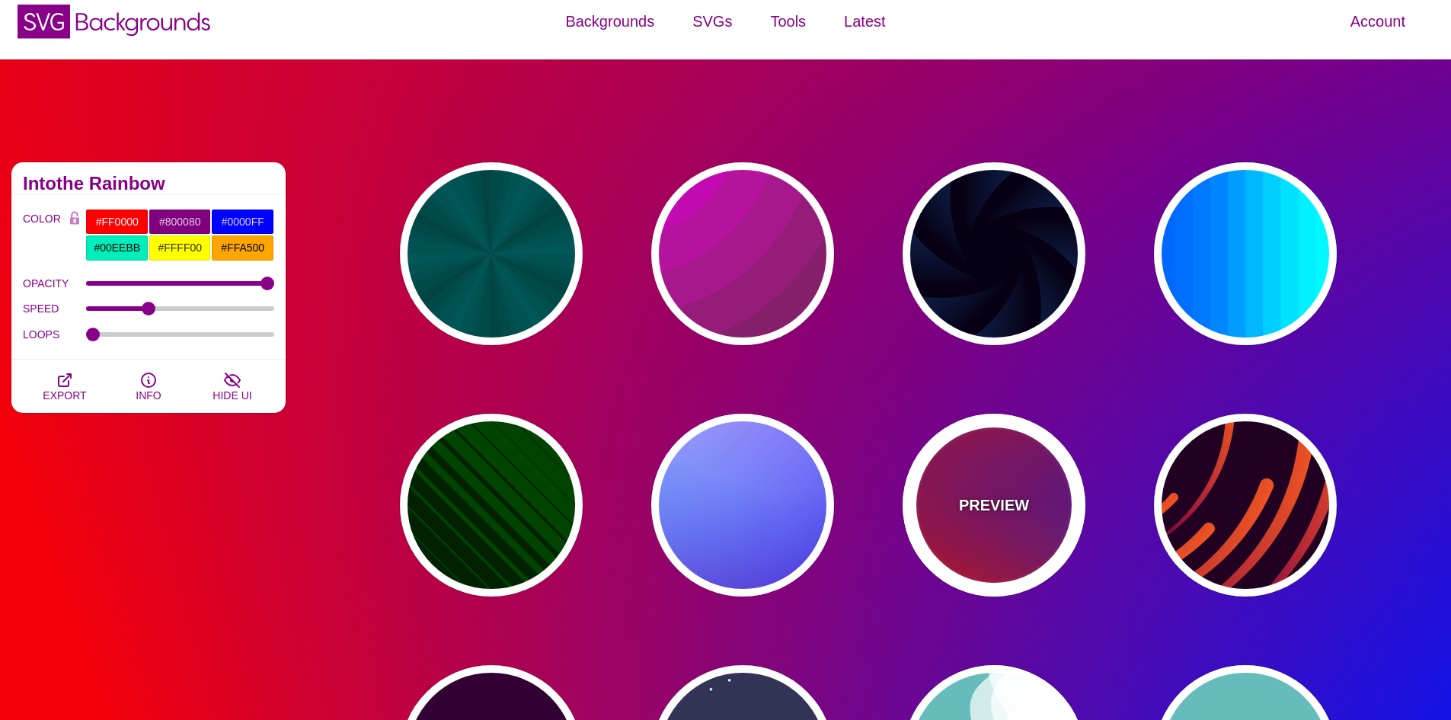
scroll to position [0, 0]
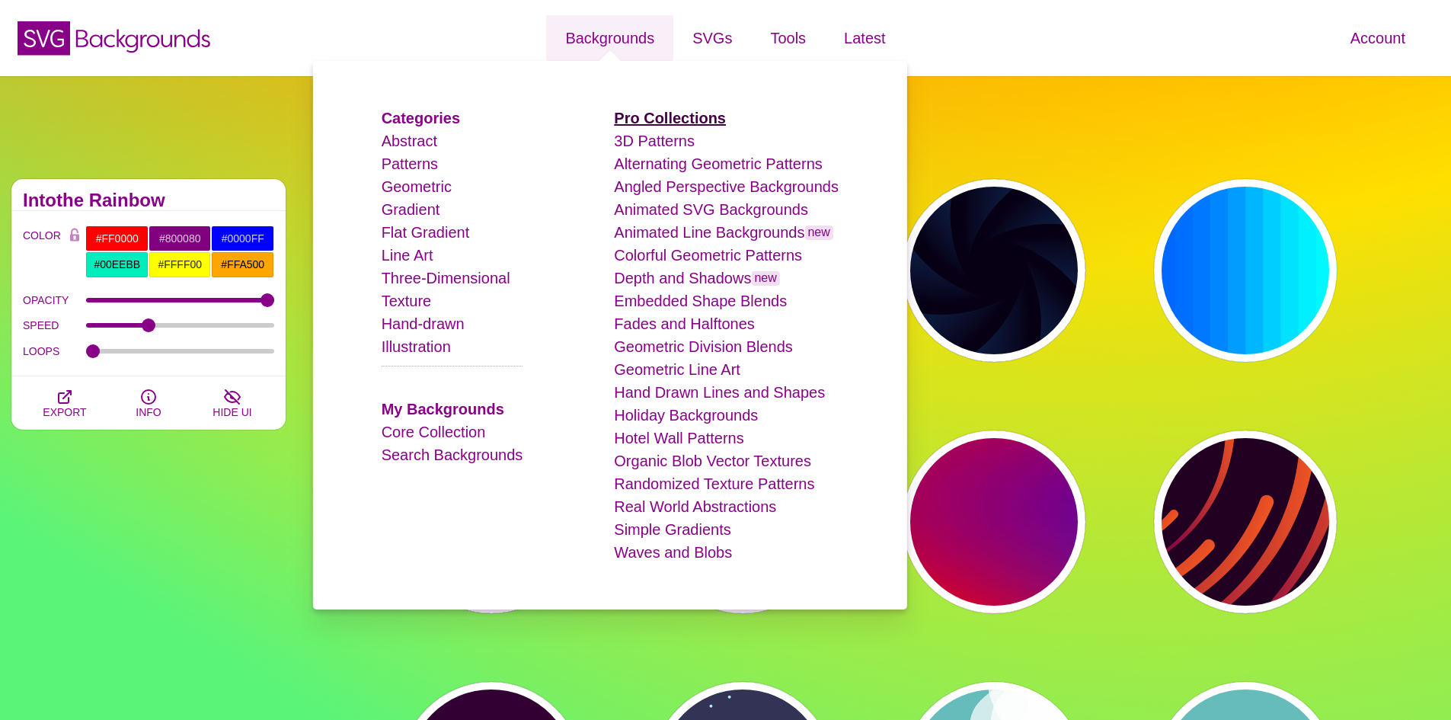
click at [663, 123] on strong "Pro Collections" at bounding box center [670, 118] width 112 height 17
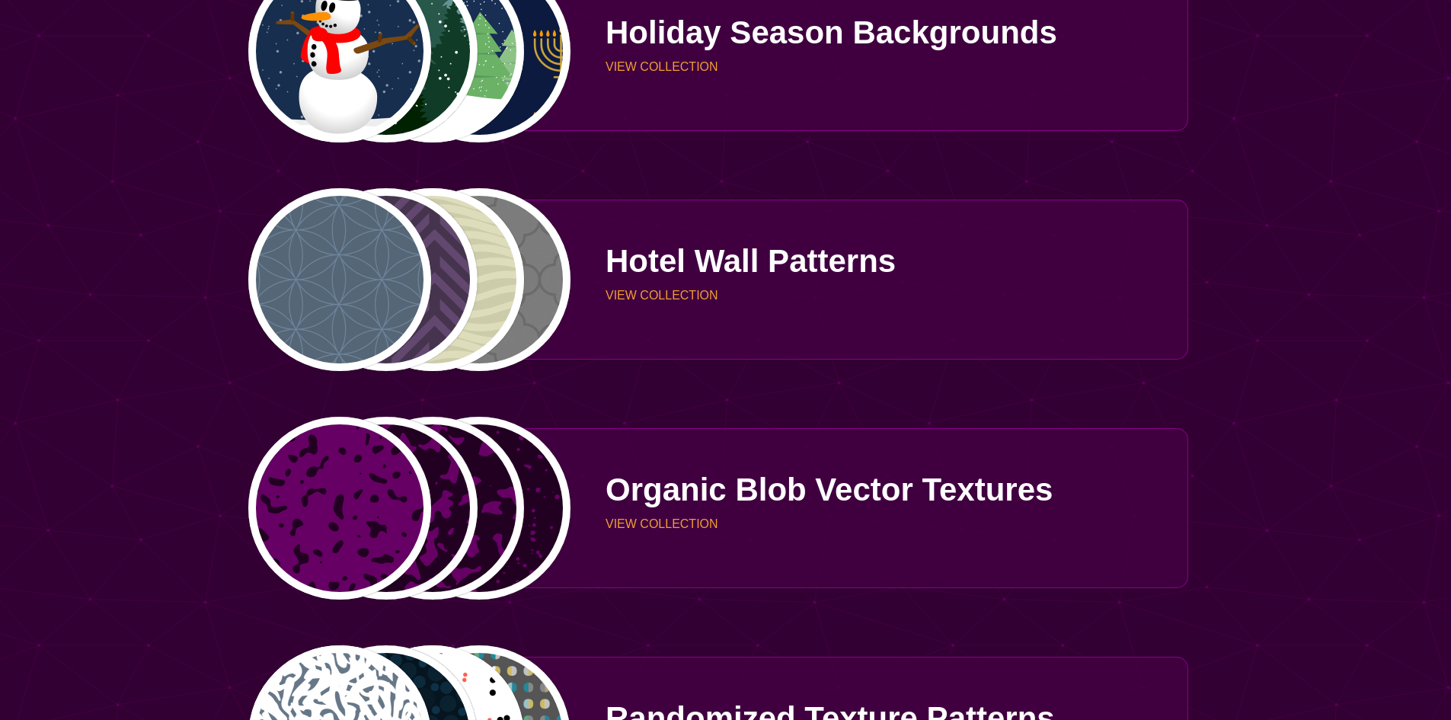
scroll to position [2894, 0]
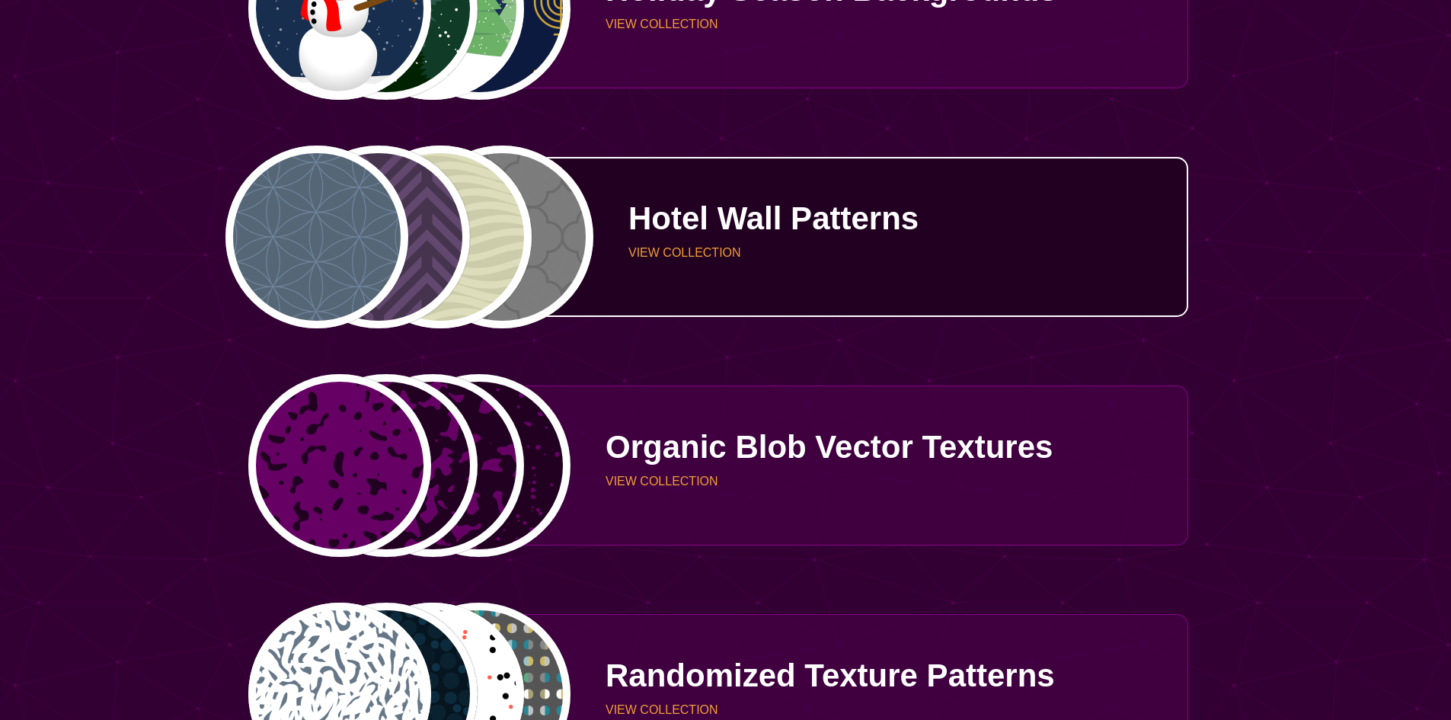
click at [1048, 270] on div "Hotel Wall Patterns VIEW COLLECTION" at bounding box center [879, 237] width 617 height 114
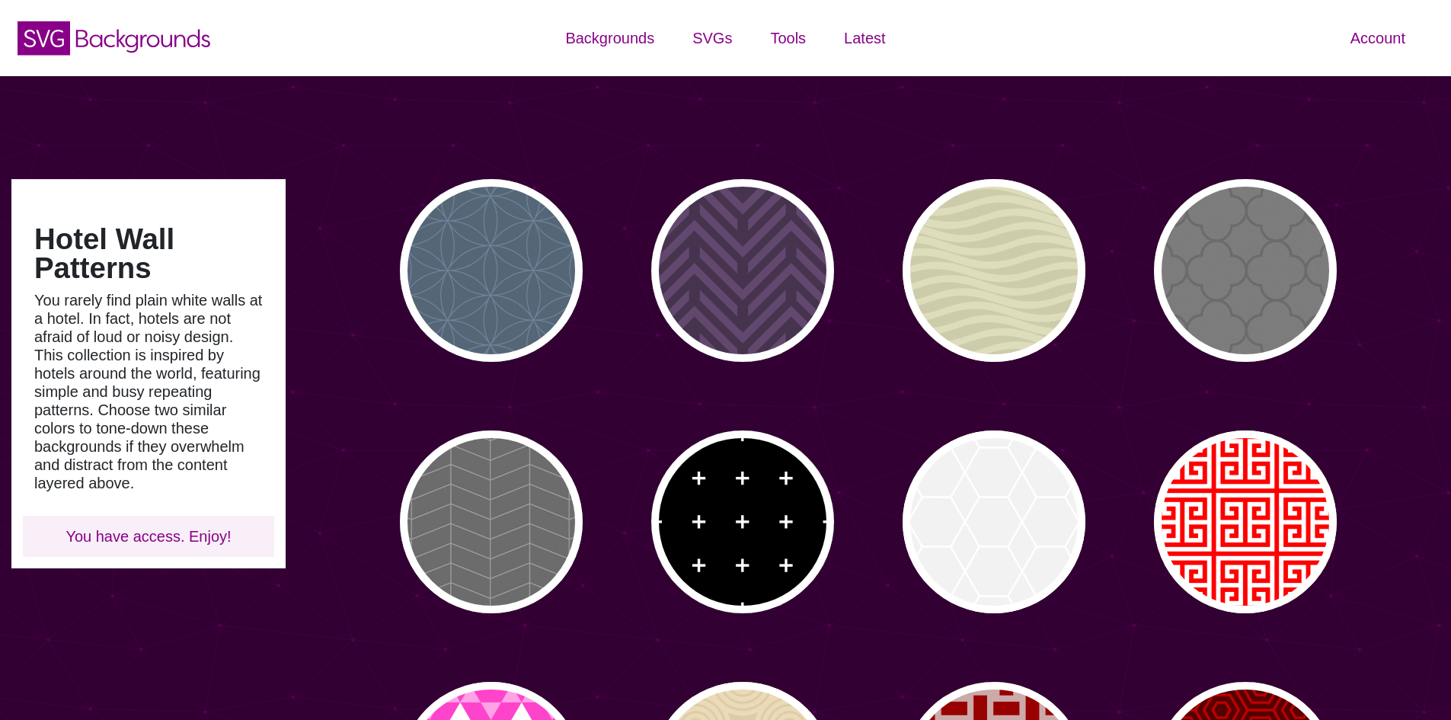
type input "#450057"
type input "#FFFFFF"
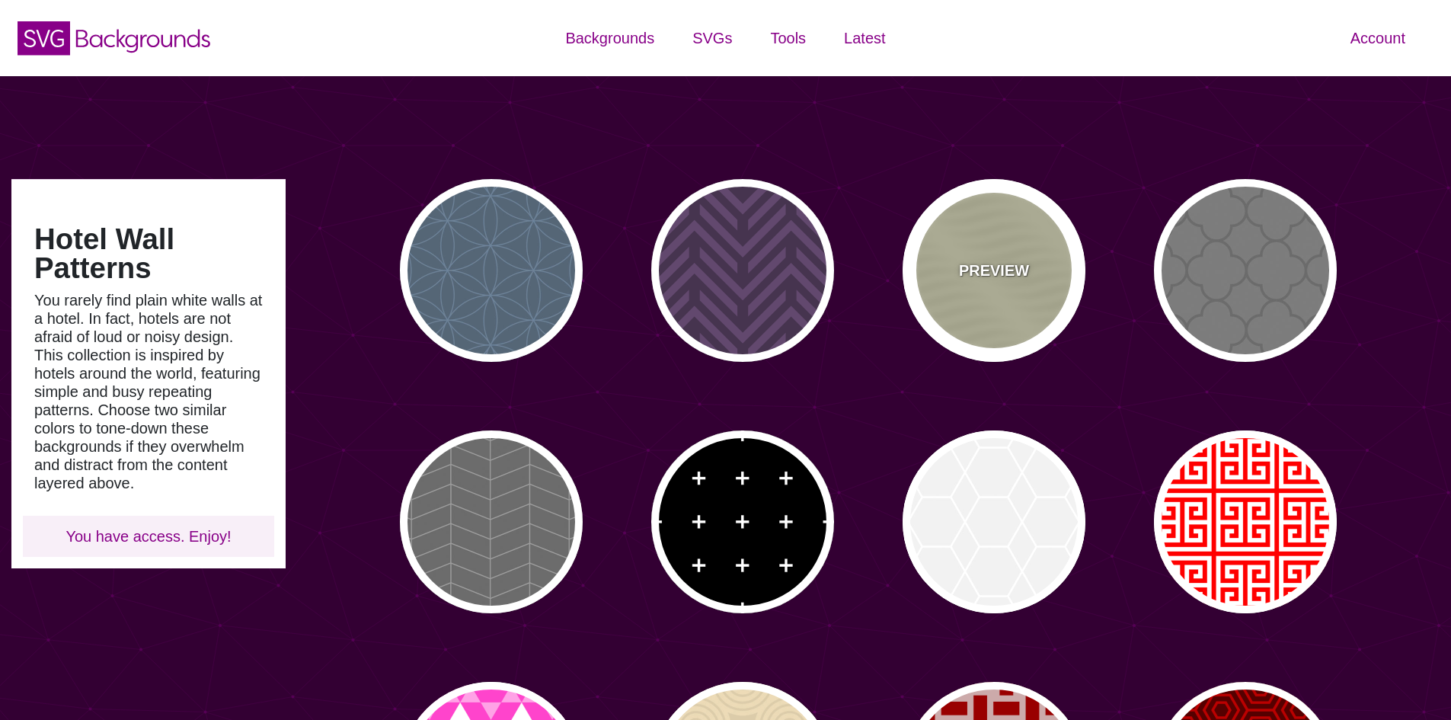
click at [957, 279] on div "PREVIEW" at bounding box center [993, 270] width 183 height 183
type input "#DDDDBB"
type input "#CCCCAA"
type input "0"
type input "0.25"
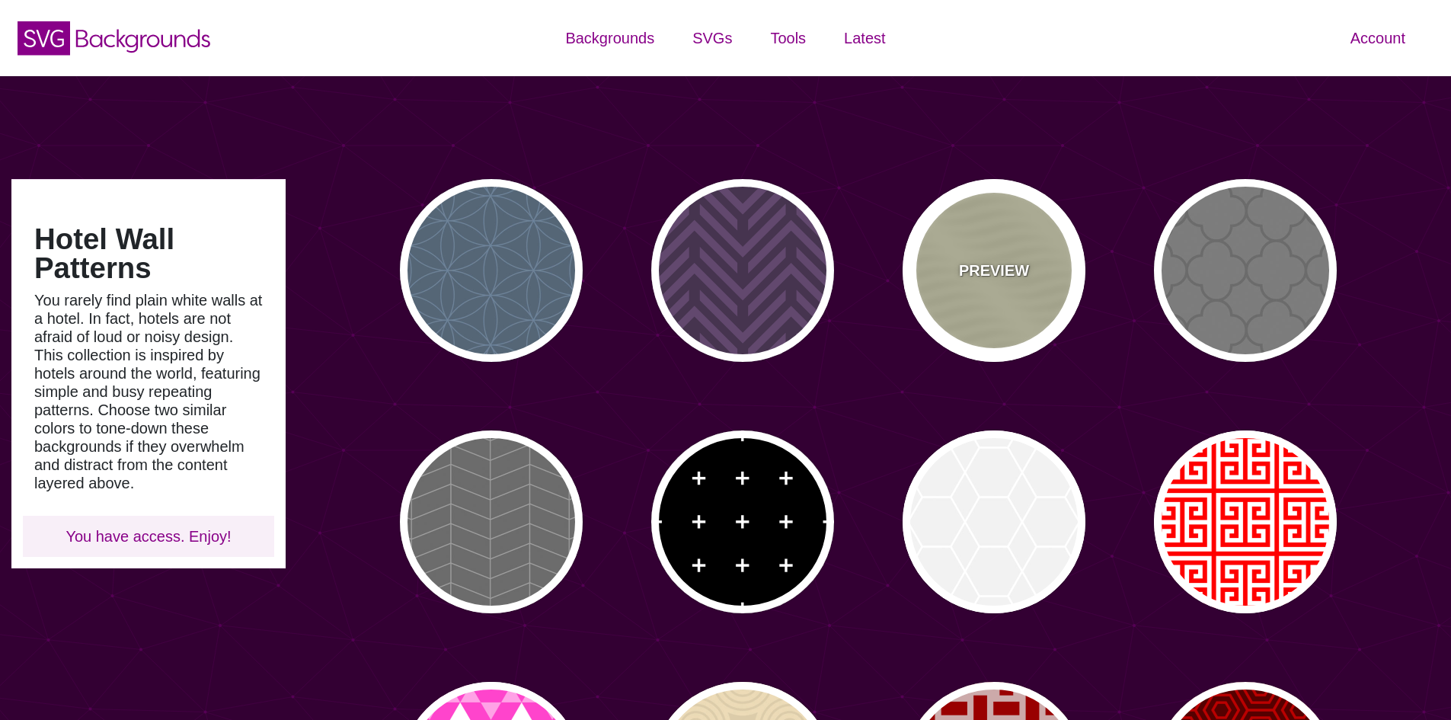
type input "10"
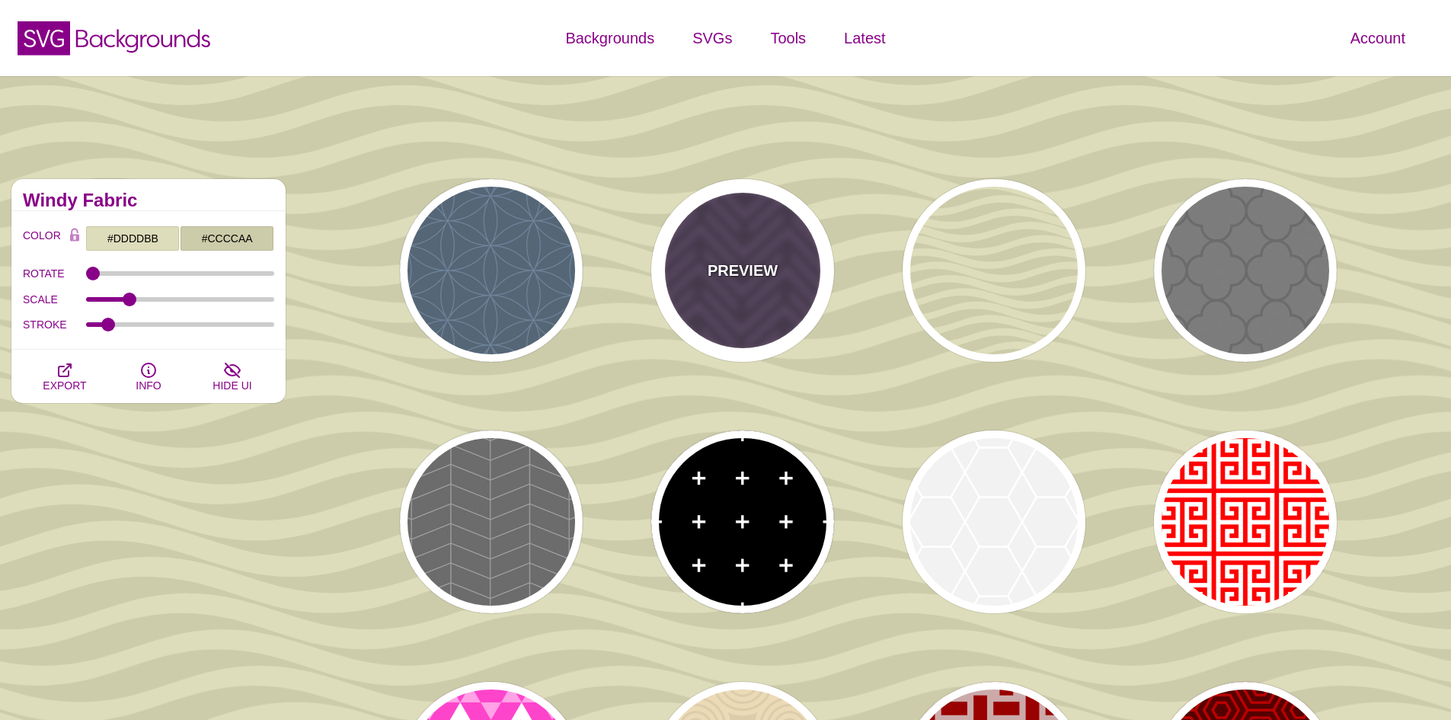
click at [778, 308] on div "PREVIEW" at bounding box center [742, 270] width 183 height 183
type input "#46344F"
type input "#62486E"
type input "#FF7300"
type input "0.2"
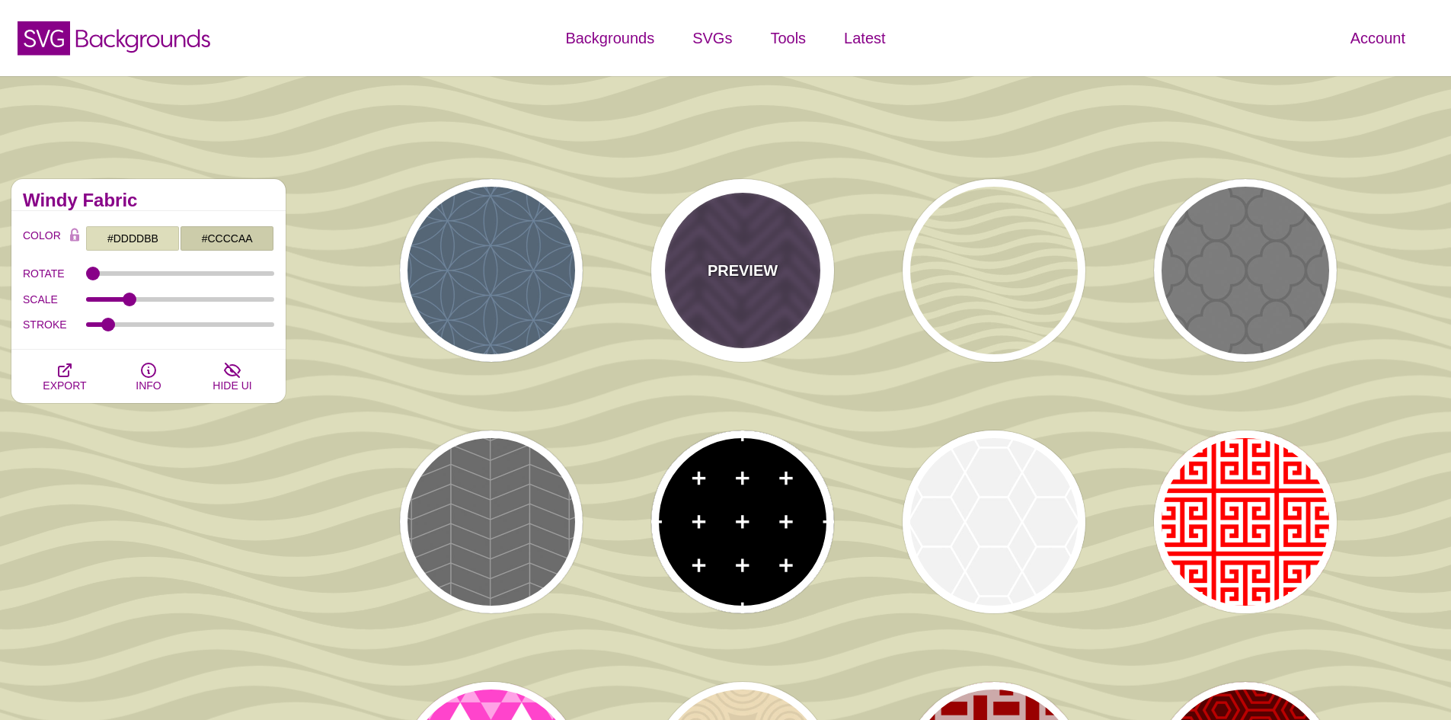
type input "0"
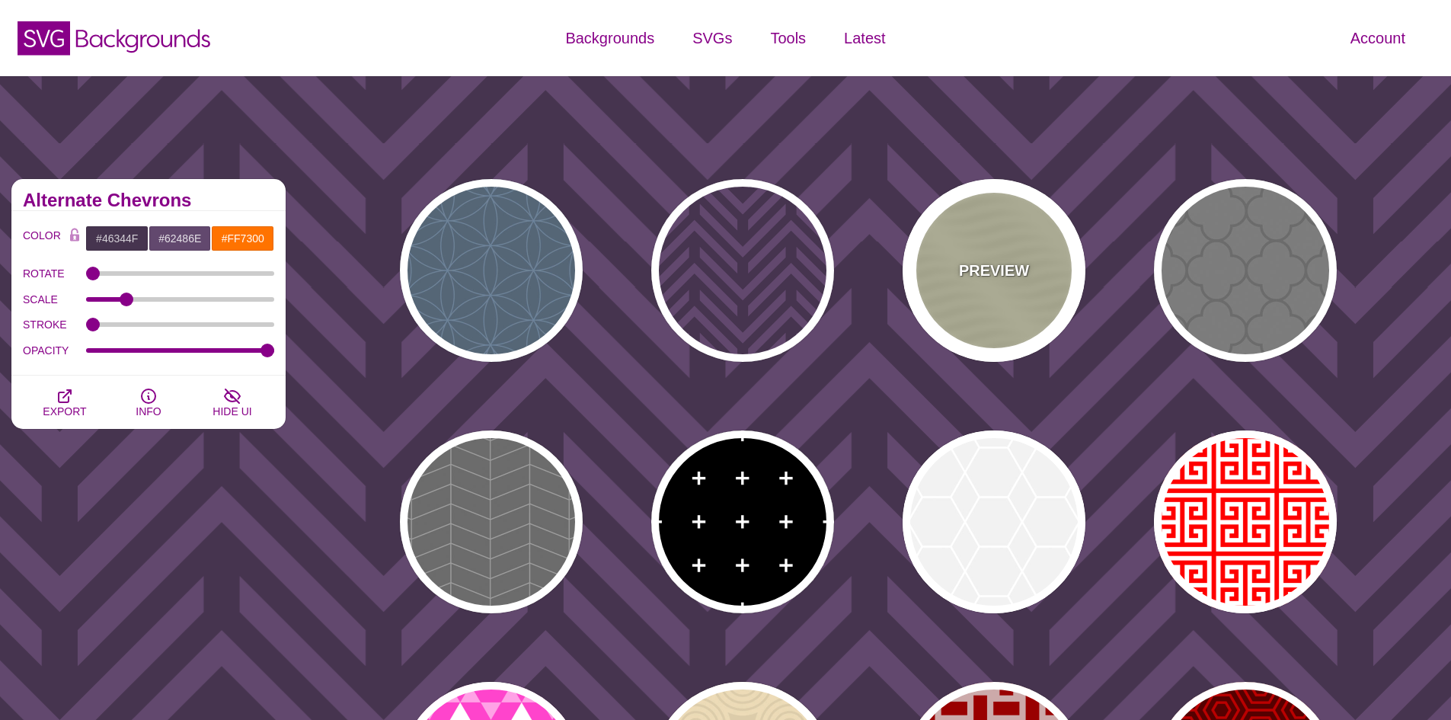
click at [999, 303] on div "PREVIEW" at bounding box center [993, 270] width 183 height 183
type input "#DDDDBB"
type input "#CCCCAA"
type input "0.25"
type input "10"
